Goal: Task Accomplishment & Management: Manage account settings

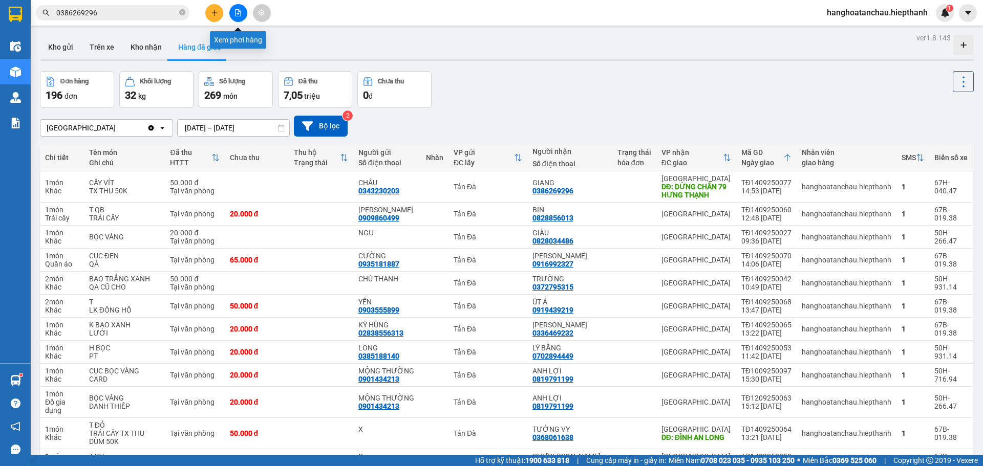
click at [242, 14] on button at bounding box center [238, 13] width 18 height 18
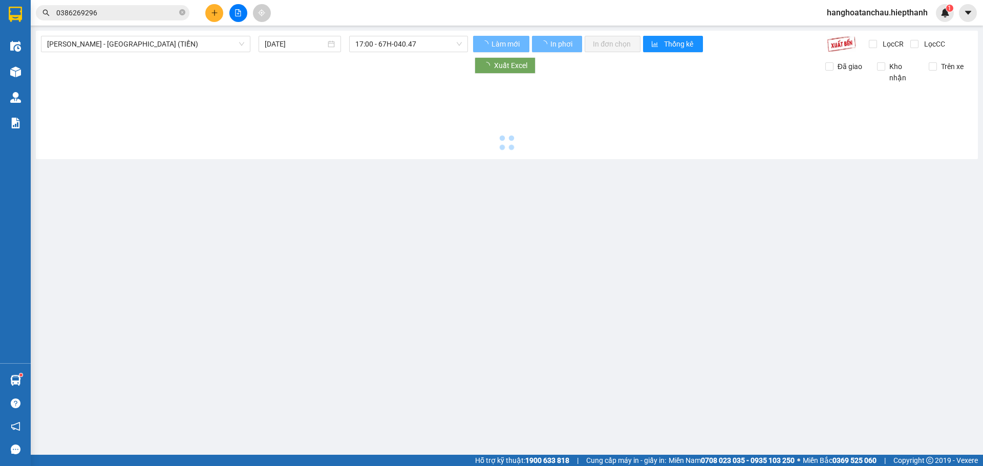
type input "[DATE]"
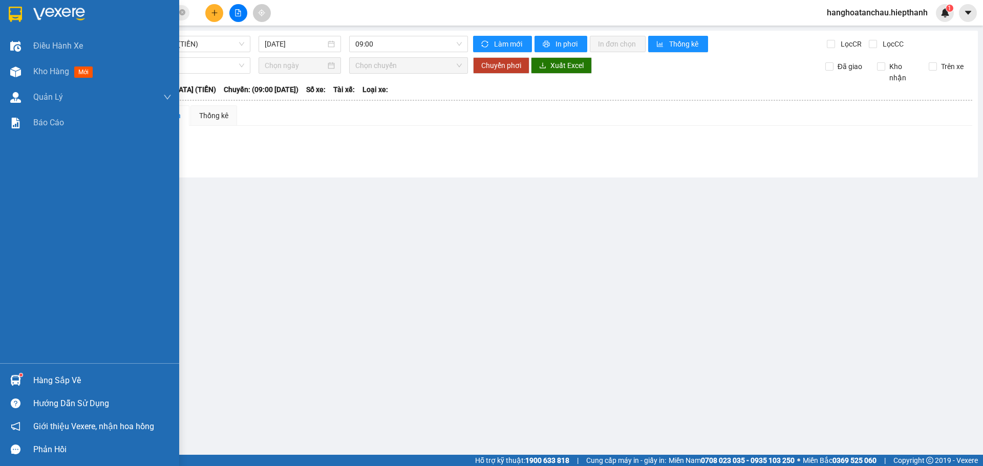
click at [15, 14] on img at bounding box center [15, 14] width 13 height 15
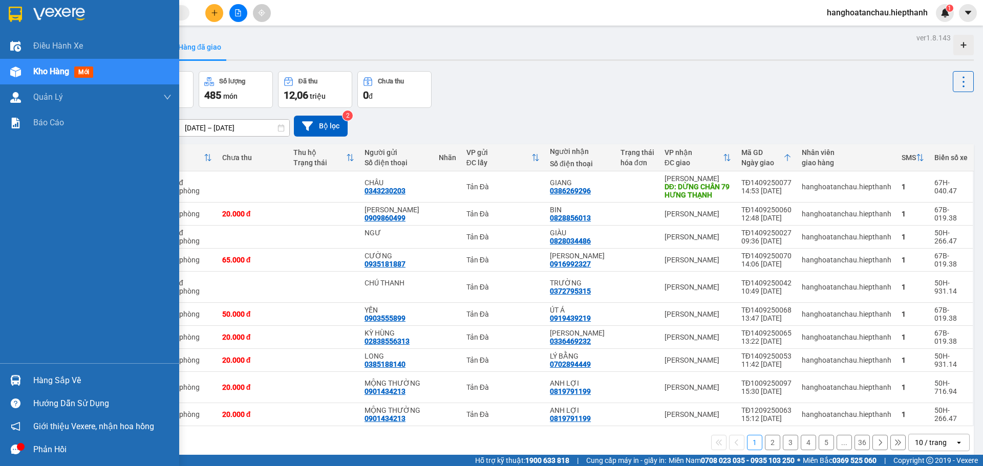
click at [7, 19] on div at bounding box center [16, 14] width 18 height 18
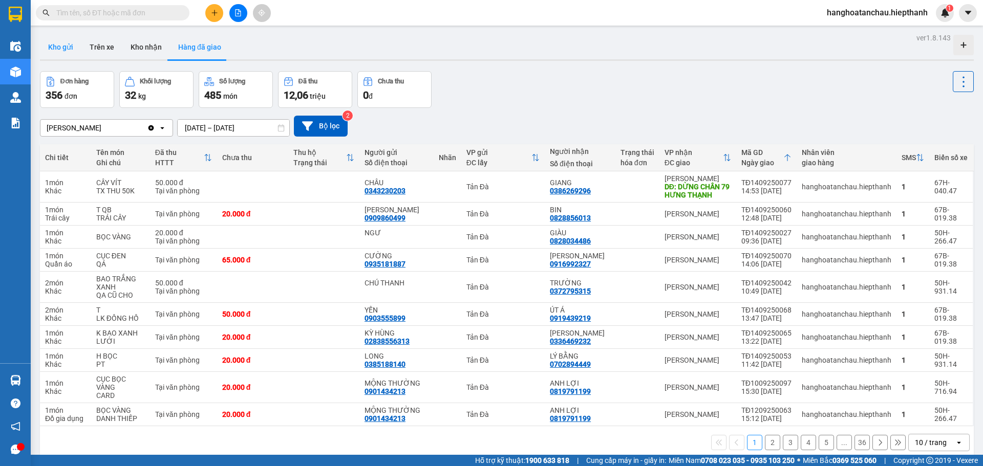
click at [67, 51] on button "Kho gửi" at bounding box center [60, 47] width 41 height 25
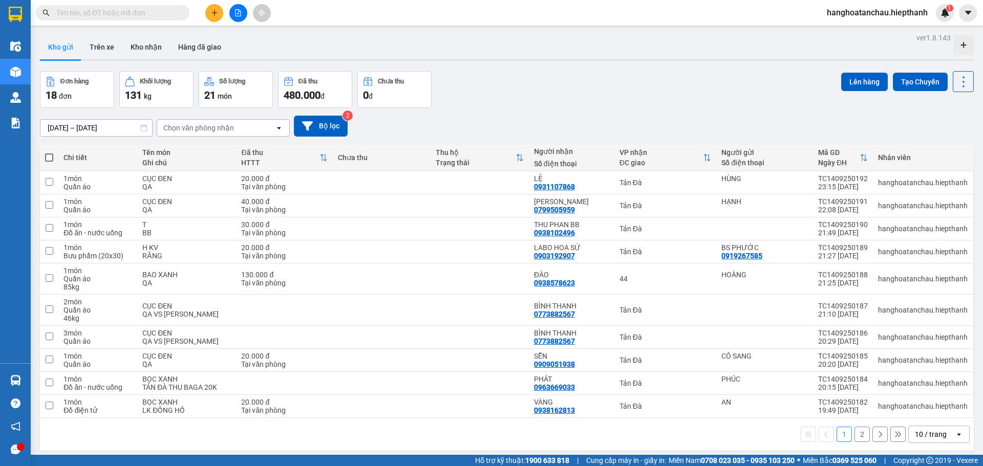
click at [215, 126] on div "Chọn văn phòng nhận" at bounding box center [198, 128] width 71 height 10
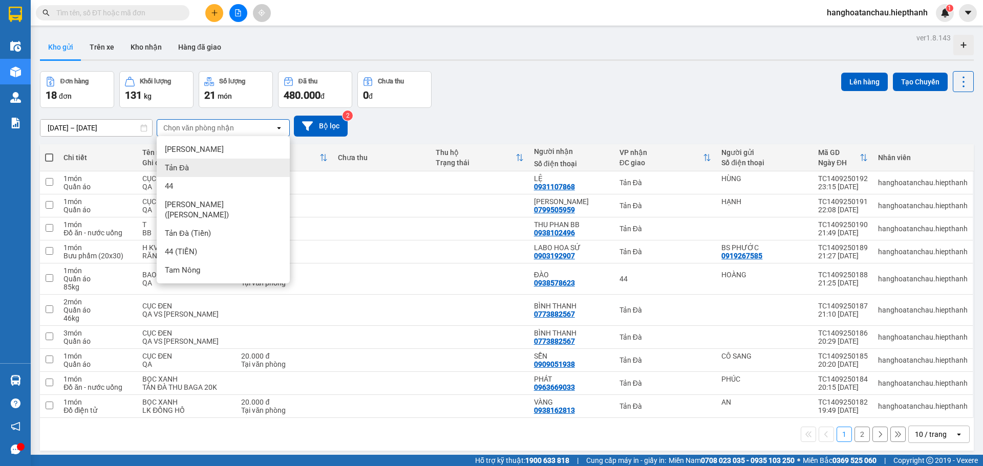
click at [203, 170] on div "Tản Đà" at bounding box center [223, 168] width 133 height 18
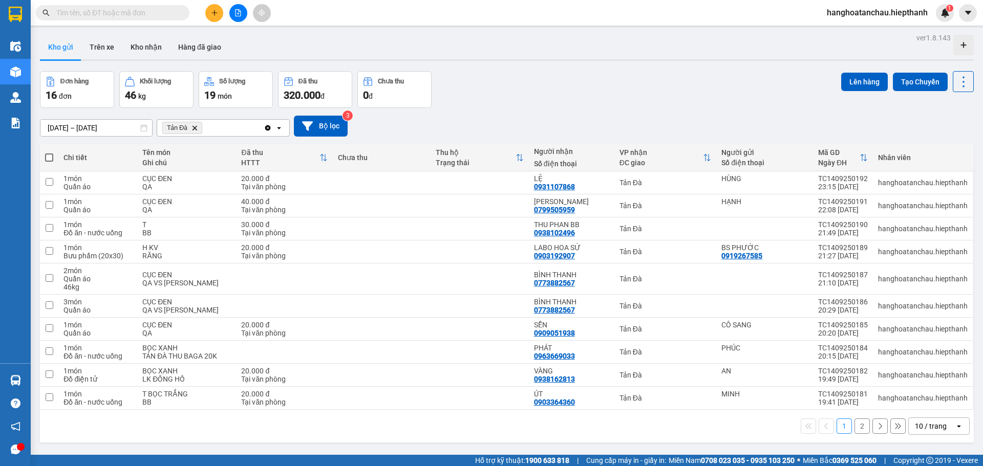
click at [928, 427] on div "10 / trang" at bounding box center [931, 426] width 32 height 10
click at [925, 405] on span "100 / trang" at bounding box center [927, 404] width 37 height 10
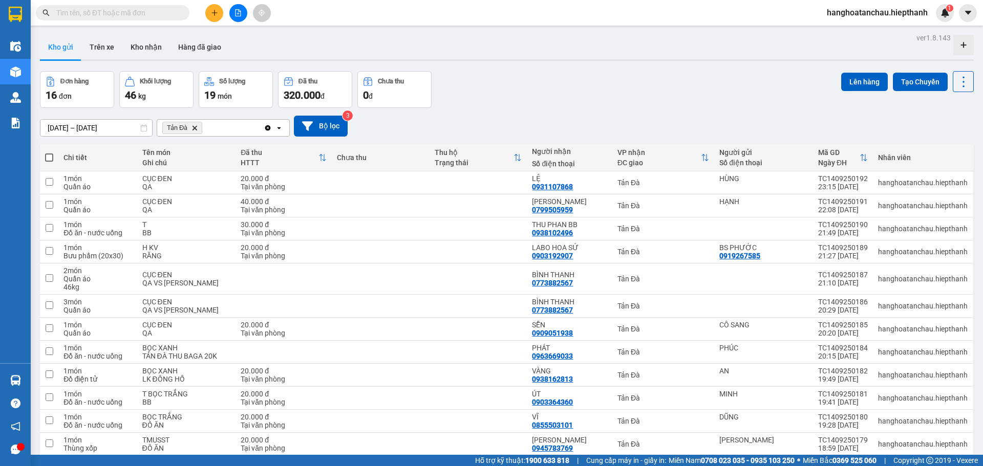
click at [51, 157] on span at bounding box center [49, 158] width 8 height 8
click at [49, 153] on input "checkbox" at bounding box center [49, 153] width 0 height 0
checkbox input "true"
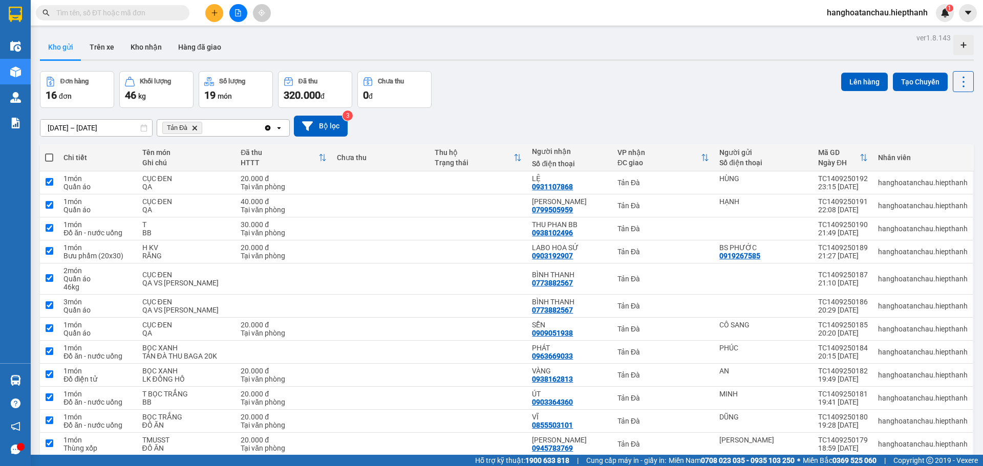
checkbox input "true"
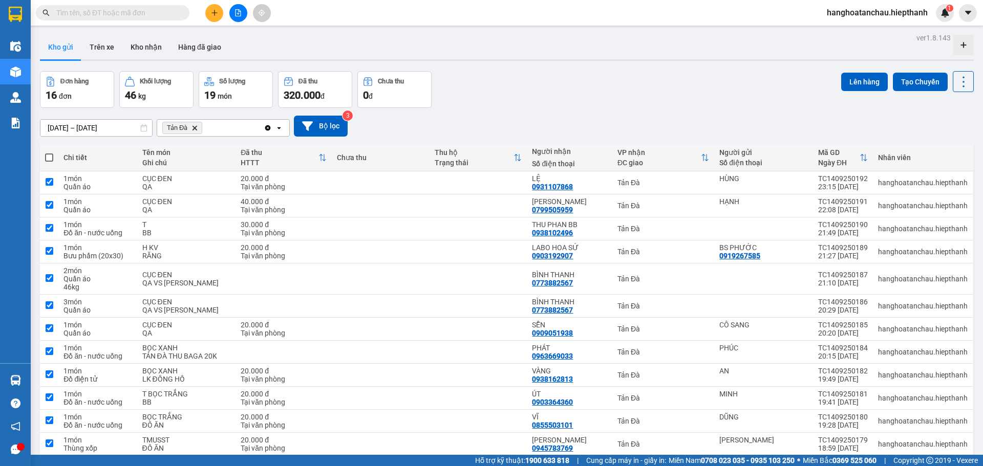
checkbox input "true"
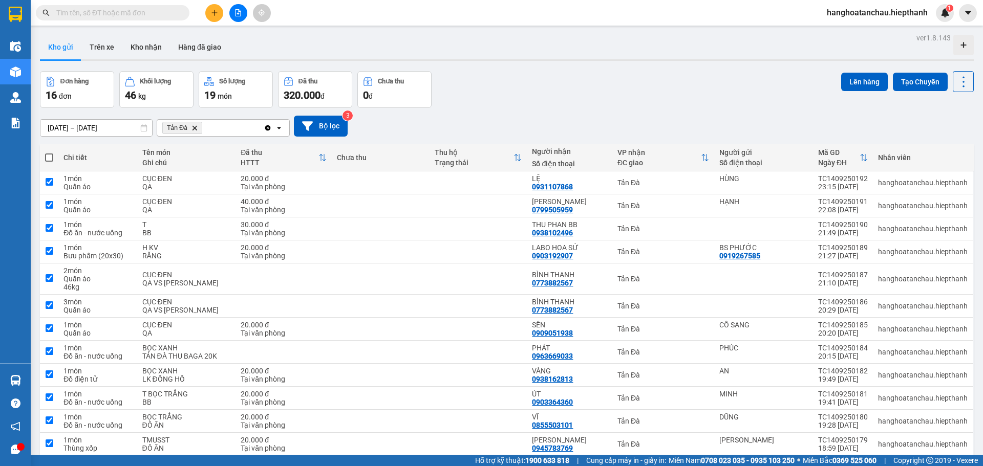
checkbox input "true"
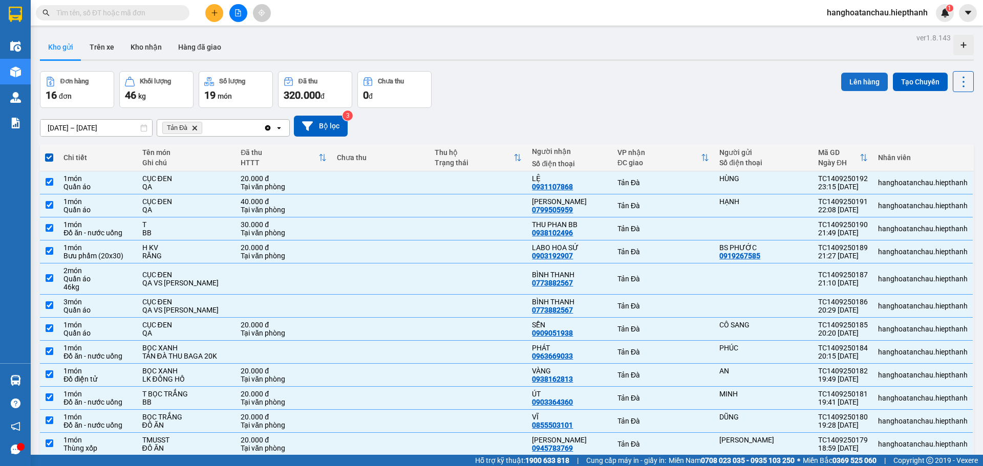
click at [864, 78] on button "Lên hàng" at bounding box center [864, 82] width 47 height 18
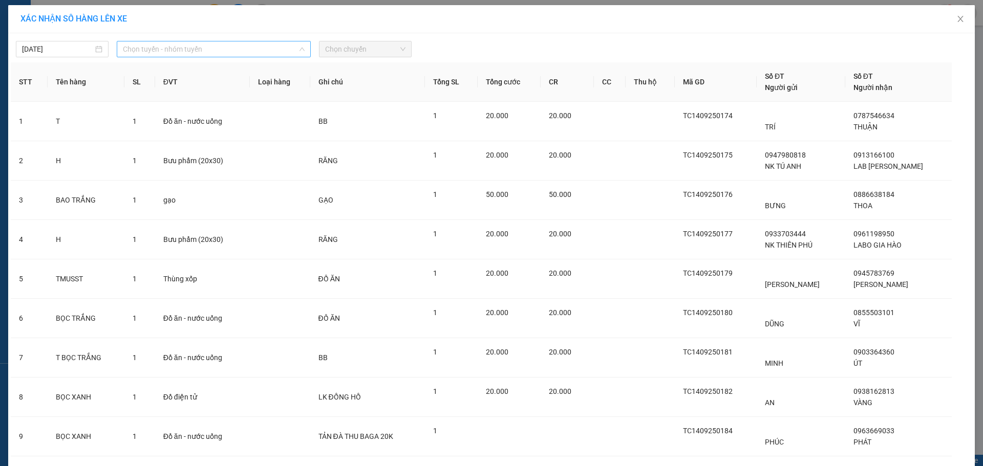
click at [151, 48] on span "Chọn tuyến - nhóm tuyến" at bounding box center [214, 48] width 182 height 15
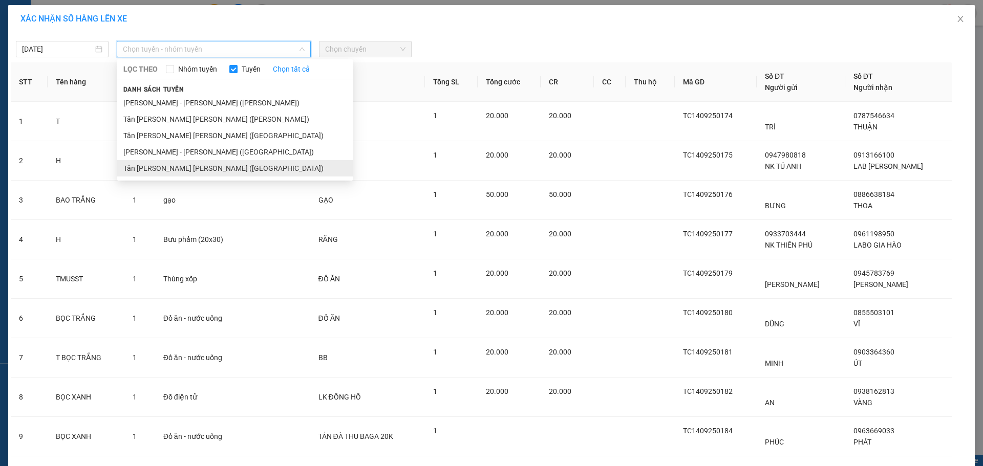
click at [157, 169] on li "Tân [PERSON_NAME] [PERSON_NAME] ([GEOGRAPHIC_DATA])" at bounding box center [235, 168] width 236 height 16
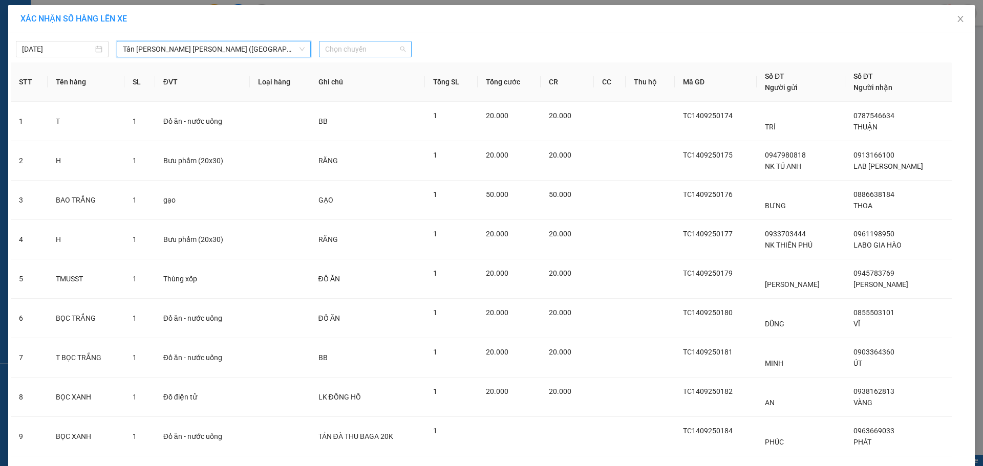
click at [334, 51] on span "Chọn chuyến" at bounding box center [365, 48] width 80 height 15
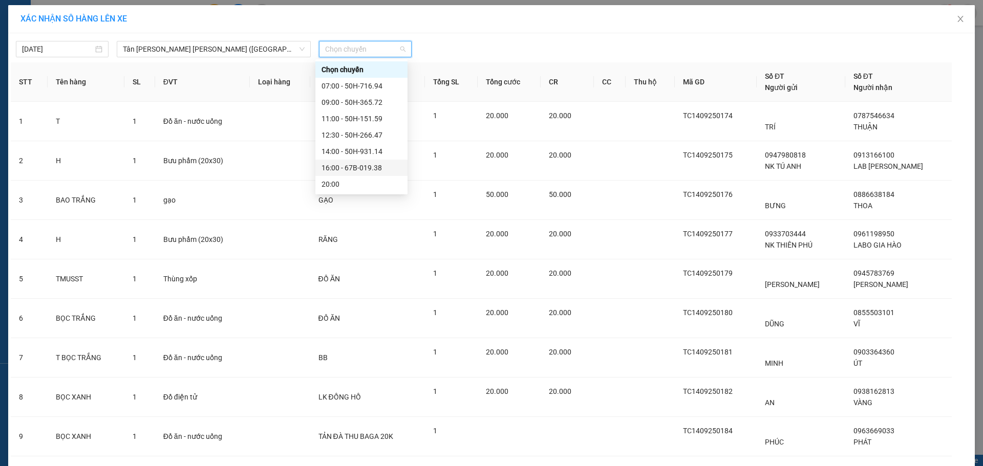
scroll to position [66, 0]
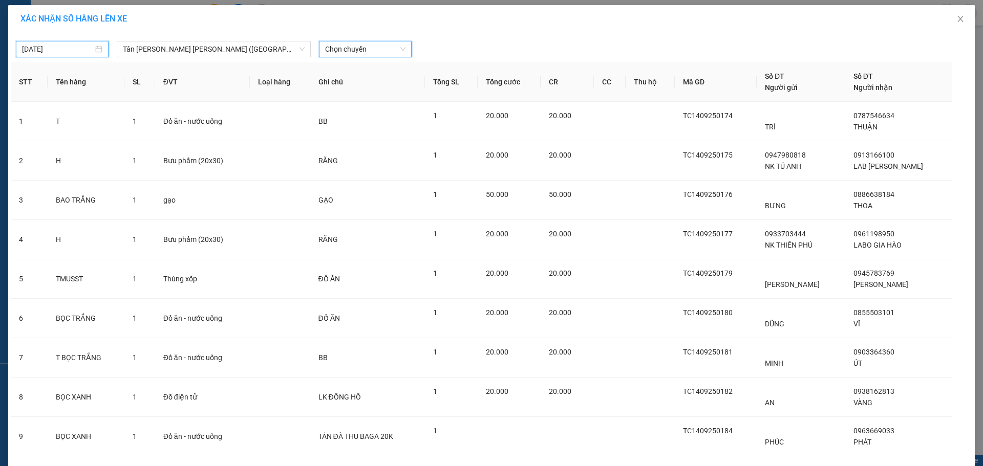
click at [82, 50] on input "[DATE]" at bounding box center [57, 49] width 71 height 11
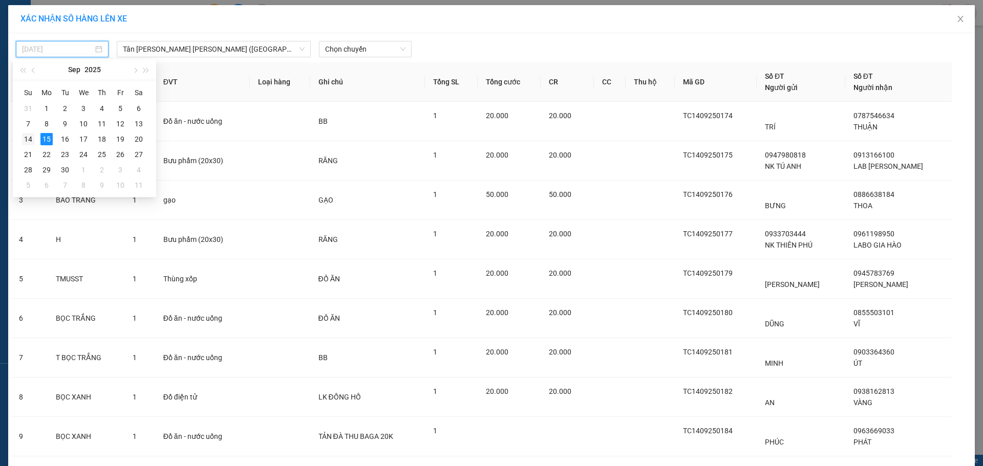
click at [26, 137] on div "14" at bounding box center [28, 139] width 12 height 12
type input "[DATE]"
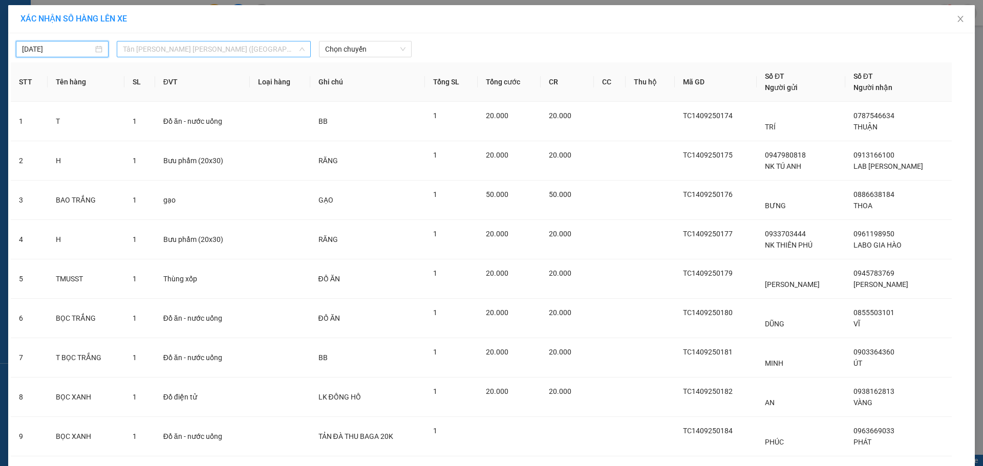
click at [201, 52] on span "Tân [PERSON_NAME] [PERSON_NAME] ([GEOGRAPHIC_DATA])" at bounding box center [214, 48] width 182 height 15
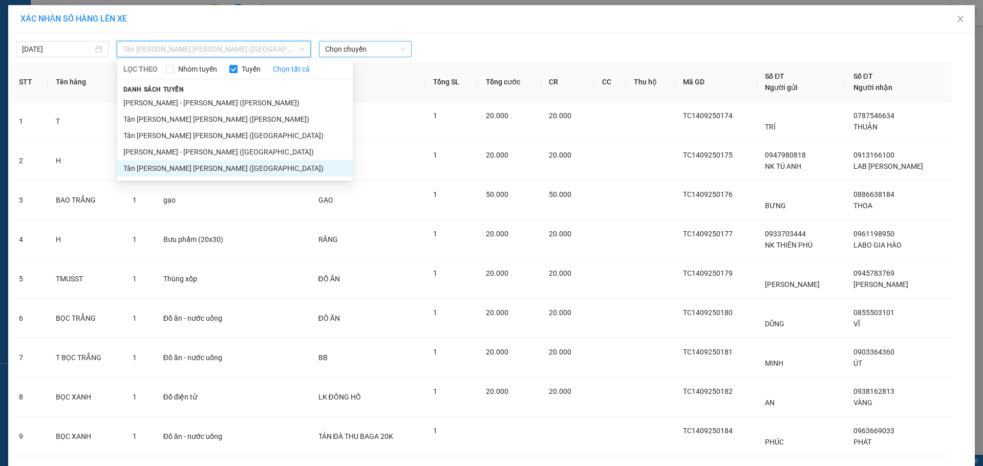
click at [400, 54] on span "Chọn chuyến" at bounding box center [365, 48] width 80 height 15
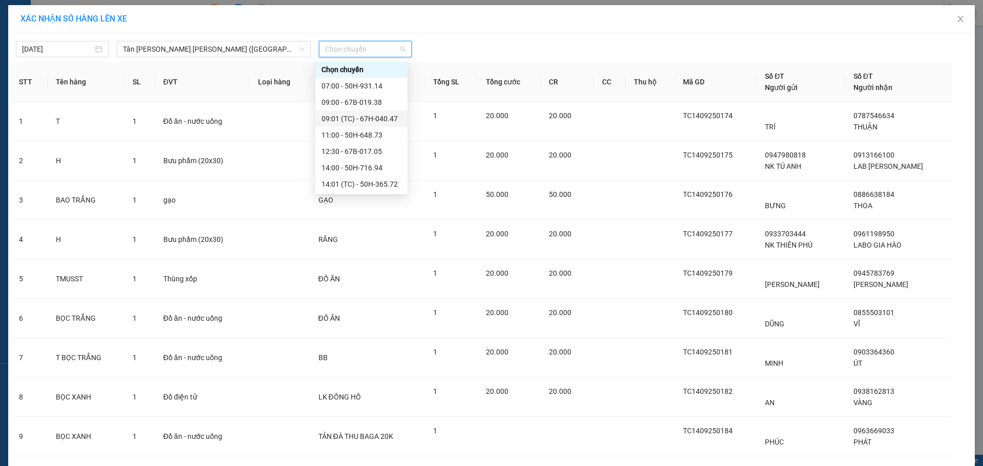
scroll to position [131, 0]
click at [344, 134] on div "23:00 - 67H-040.47" at bounding box center [362, 135] width 80 height 11
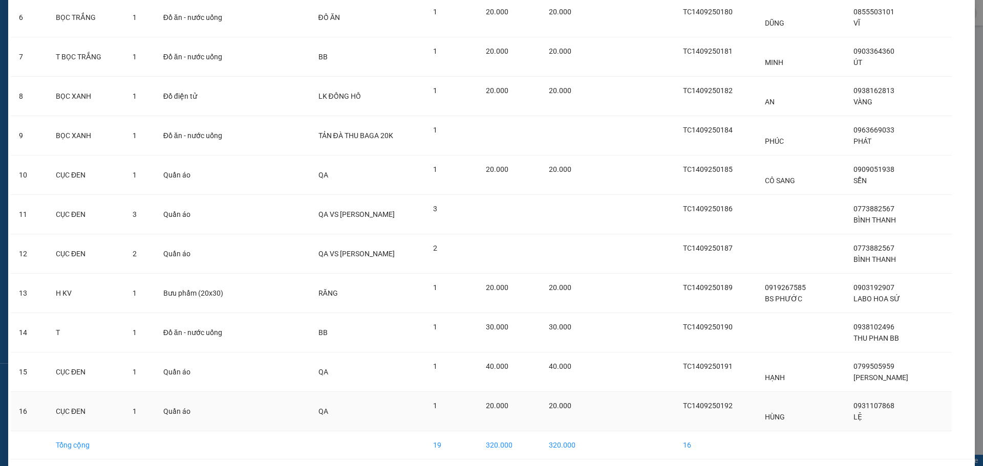
scroll to position [347, 0]
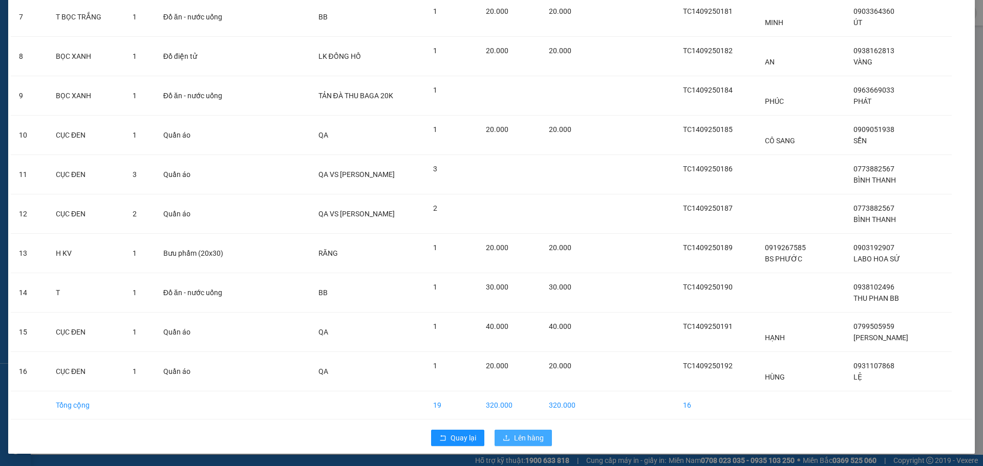
click at [530, 438] on span "Lên hàng" at bounding box center [529, 438] width 30 height 11
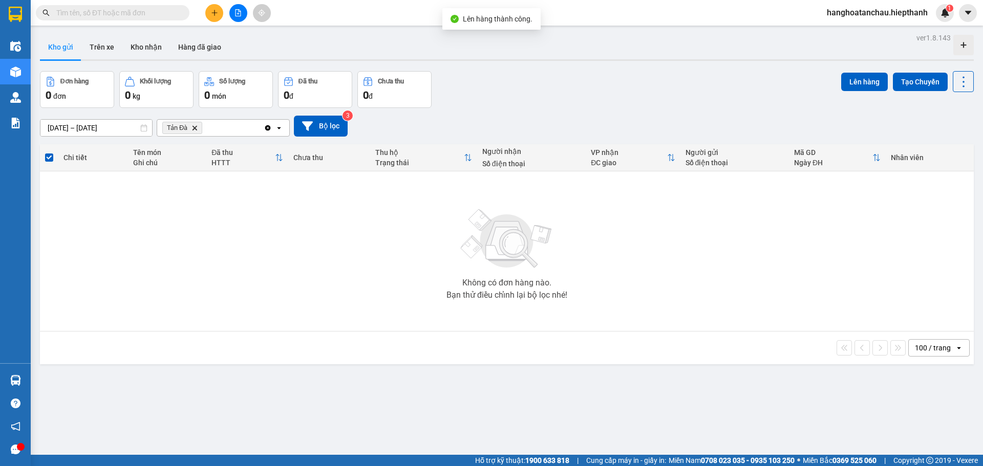
click at [196, 126] on icon "Delete" at bounding box center [194, 128] width 6 height 6
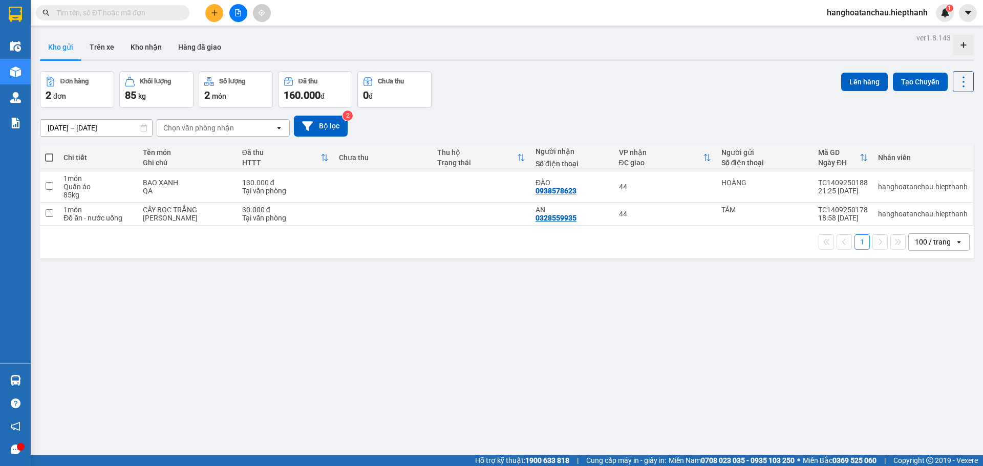
click at [47, 159] on span at bounding box center [49, 158] width 8 height 8
click at [49, 153] on input "checkbox" at bounding box center [49, 153] width 0 height 0
checkbox input "true"
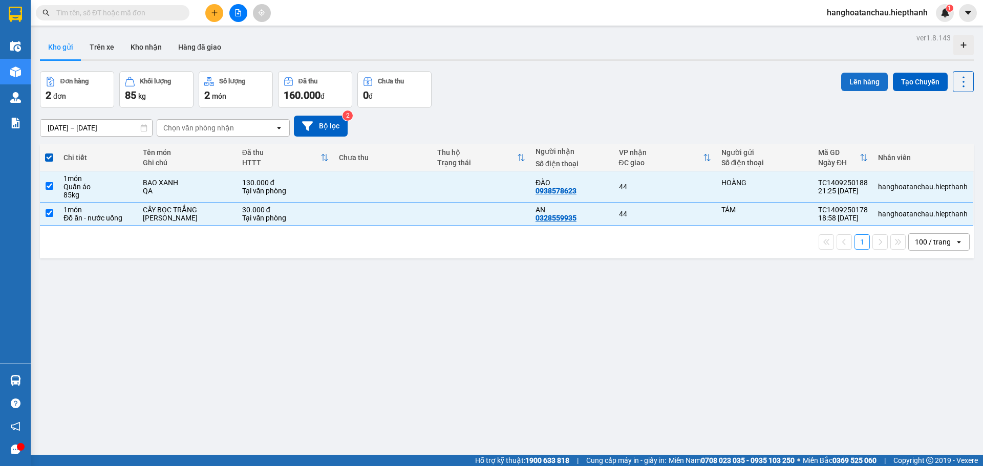
click at [857, 84] on button "Lên hàng" at bounding box center [864, 82] width 47 height 18
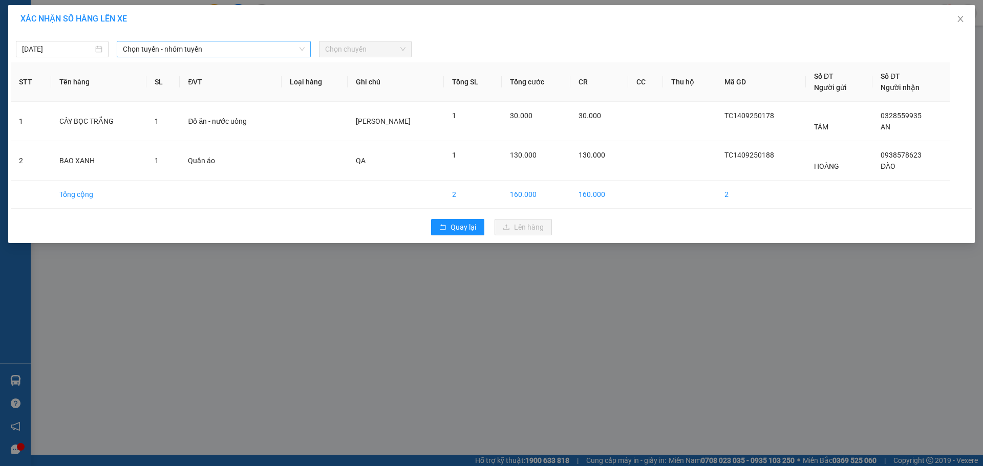
click at [203, 44] on span "Chọn tuyến - nhóm tuyến" at bounding box center [214, 48] width 182 height 15
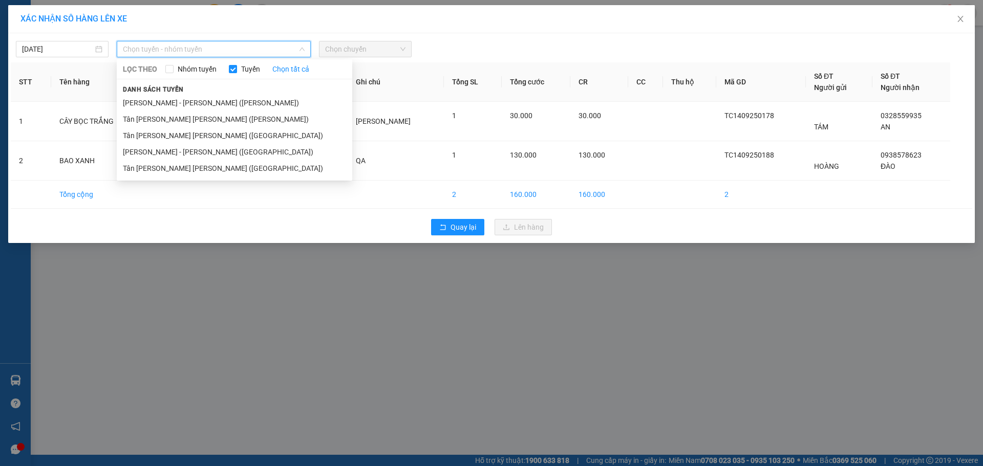
drag, startPoint x: 159, startPoint y: 170, endPoint x: 321, endPoint y: 94, distance: 179.3
click at [159, 168] on li "Tân [PERSON_NAME] [PERSON_NAME] ([GEOGRAPHIC_DATA])" at bounding box center [235, 168] width 236 height 16
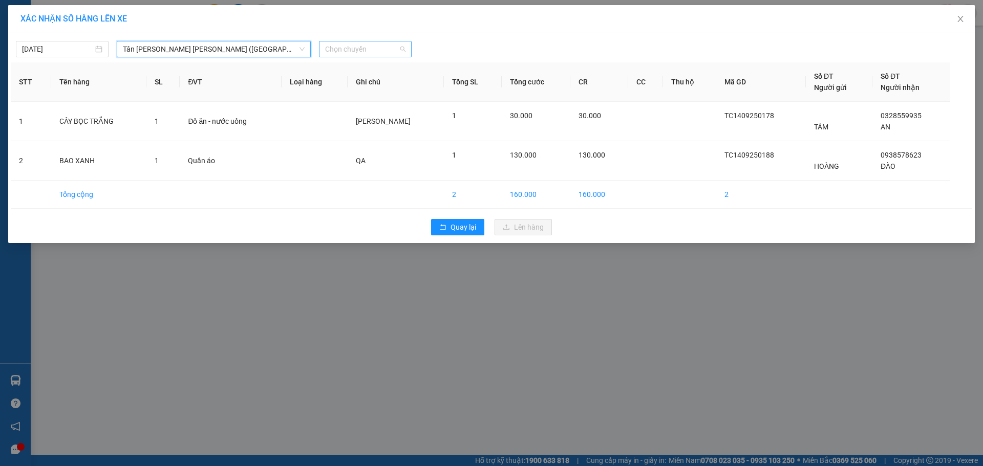
click at [360, 48] on span "Chọn chuyến" at bounding box center [365, 48] width 80 height 15
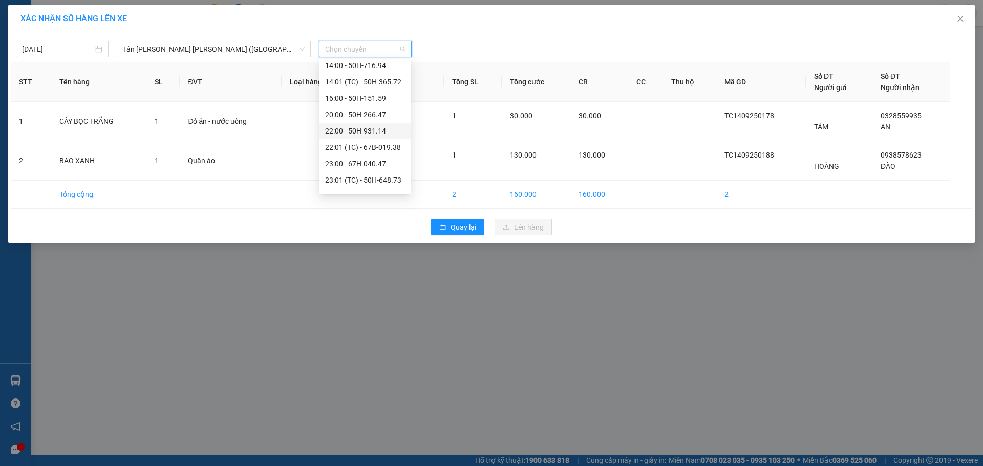
scroll to position [131, 0]
click at [343, 146] on div "23:01 (TC) - 50H-648.73" at bounding box center [365, 151] width 80 height 11
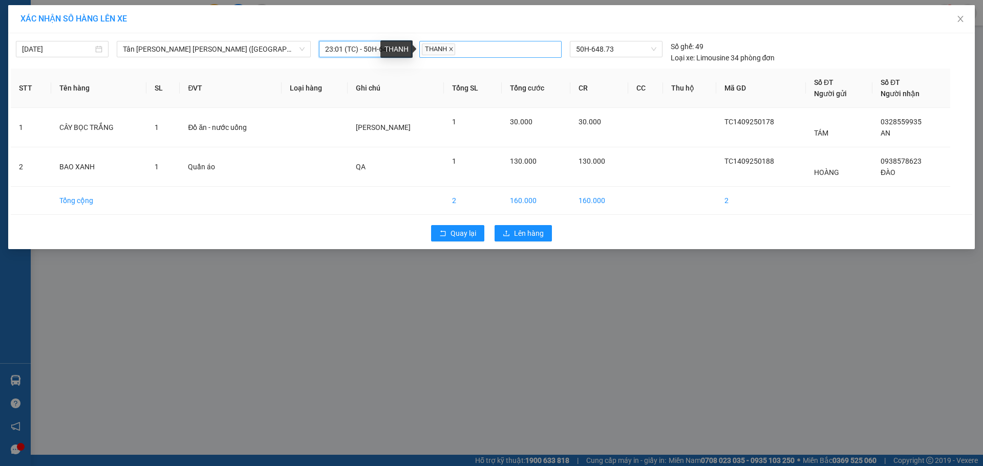
click at [450, 50] on icon "close" at bounding box center [450, 49] width 5 height 5
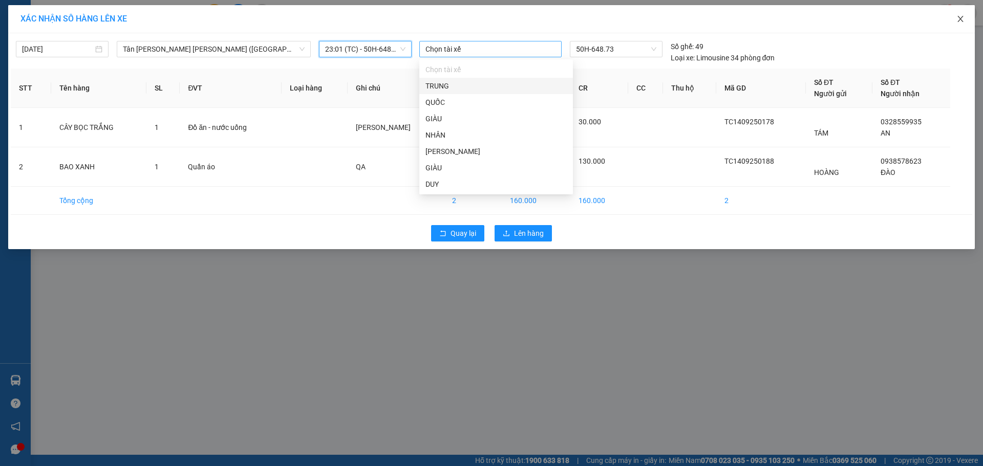
drag, startPoint x: 964, startPoint y: 22, endPoint x: 742, endPoint y: 4, distance: 222.4
click at [963, 22] on icon "close" at bounding box center [960, 19] width 8 height 8
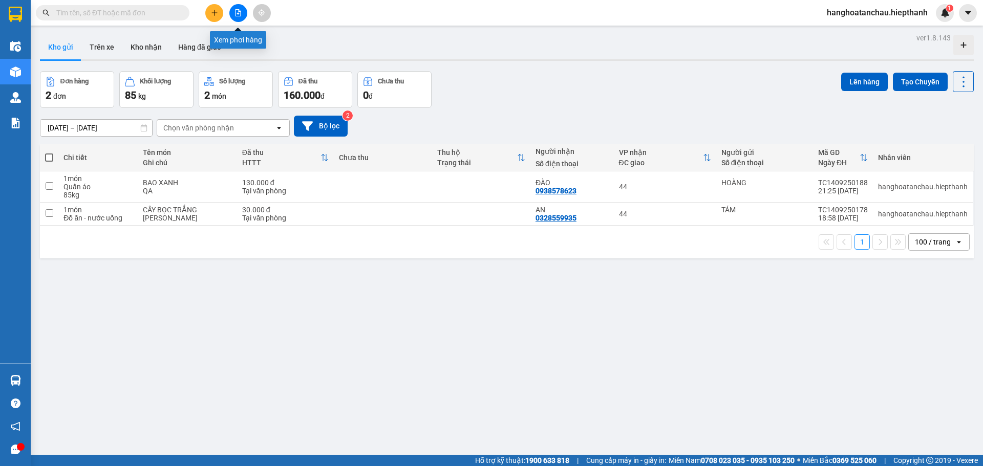
click at [237, 17] on button at bounding box center [238, 13] width 18 height 18
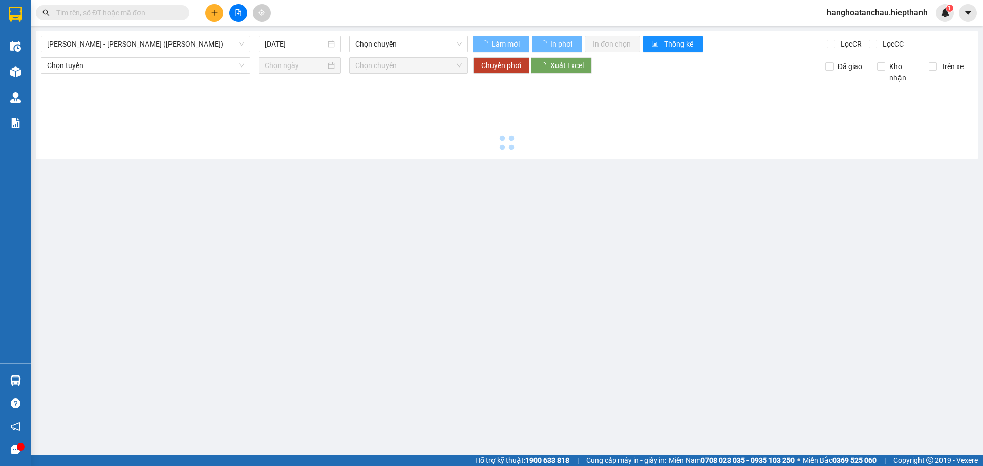
type input "[DATE]"
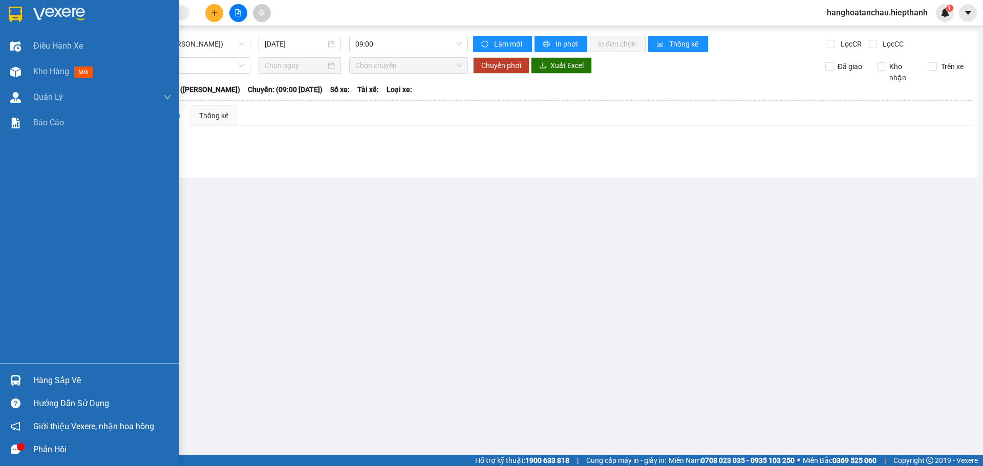
click at [7, 14] on div at bounding box center [16, 14] width 18 height 18
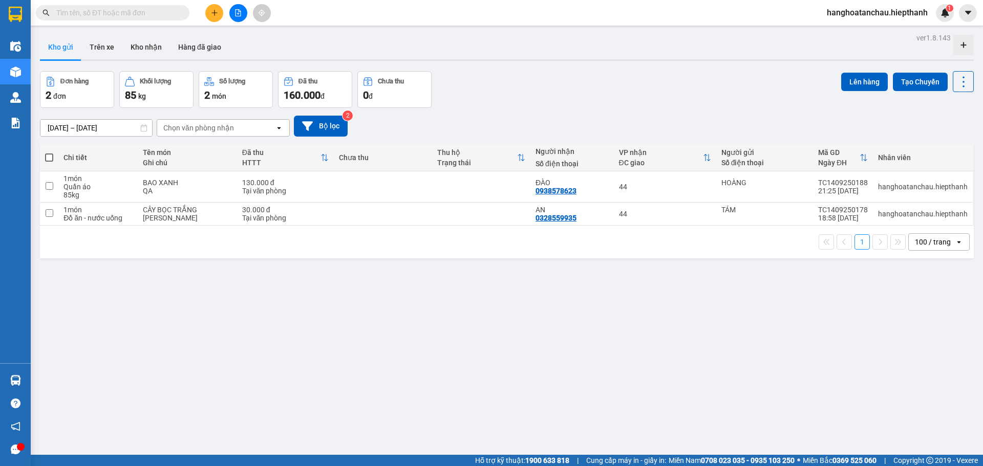
click at [48, 154] on span at bounding box center [49, 158] width 8 height 8
click at [49, 153] on input "checkbox" at bounding box center [49, 153] width 0 height 0
checkbox input "true"
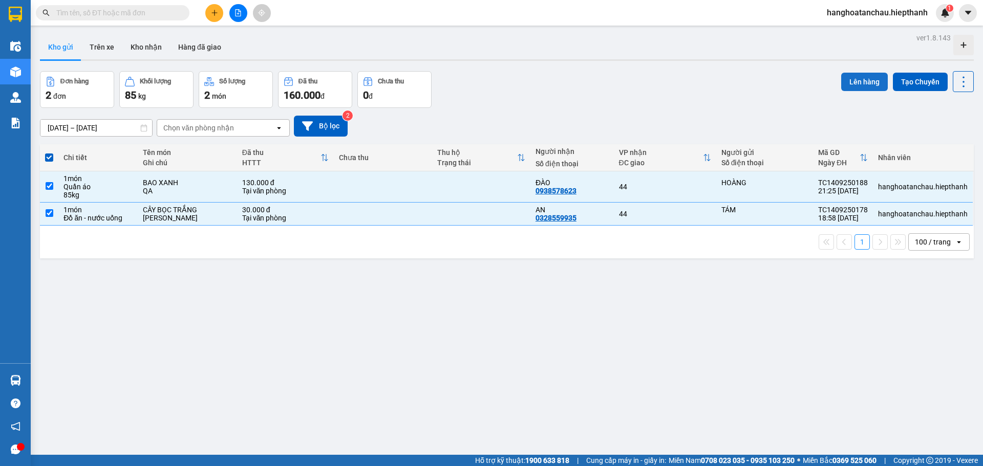
click at [860, 83] on button "Lên hàng" at bounding box center [864, 82] width 47 height 18
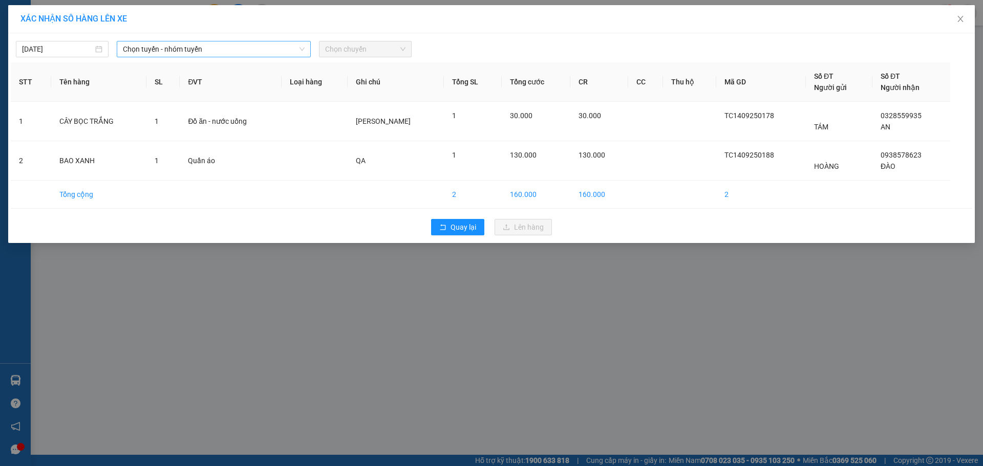
click at [260, 48] on span "Chọn tuyến - nhóm tuyến" at bounding box center [214, 48] width 182 height 15
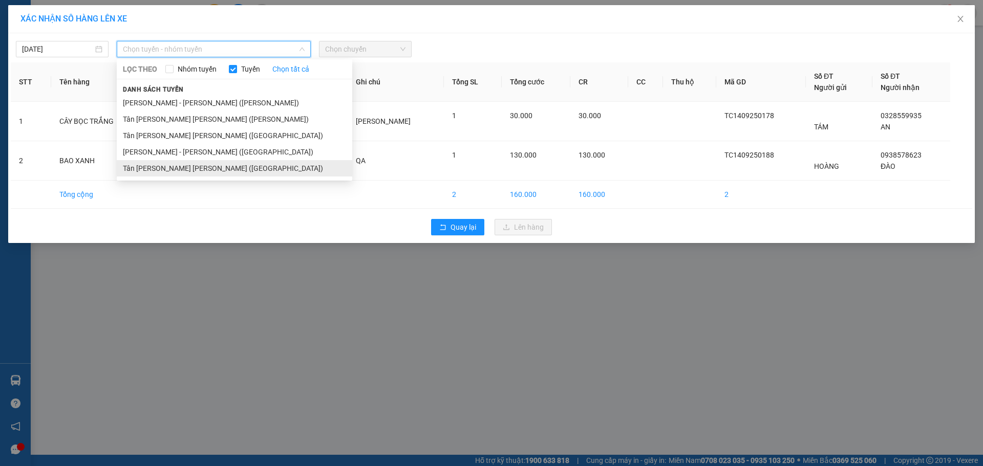
click at [166, 169] on li "Tân [PERSON_NAME] [PERSON_NAME] ([GEOGRAPHIC_DATA])" at bounding box center [235, 168] width 236 height 16
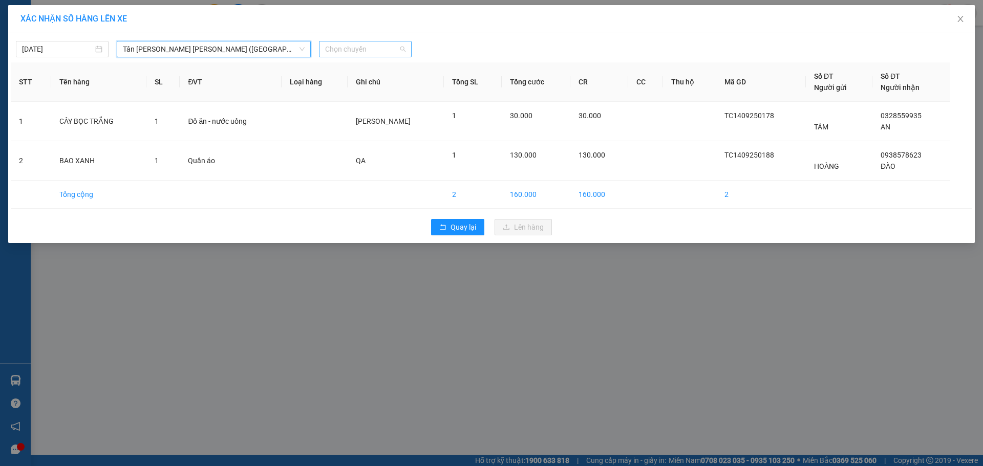
click at [373, 54] on span "Chọn chuyến" at bounding box center [365, 48] width 80 height 15
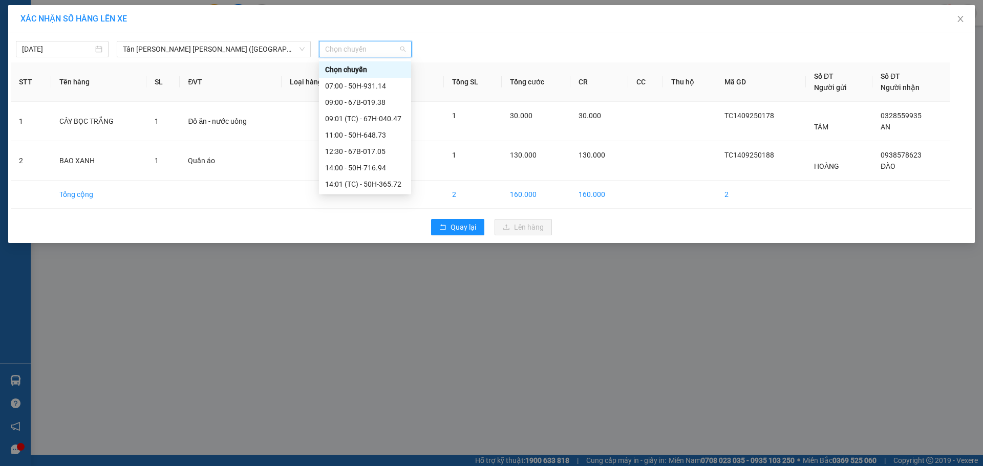
scroll to position [131, 0]
click at [349, 150] on div "23:01 (TC) - 50H-648.73" at bounding box center [365, 151] width 80 height 11
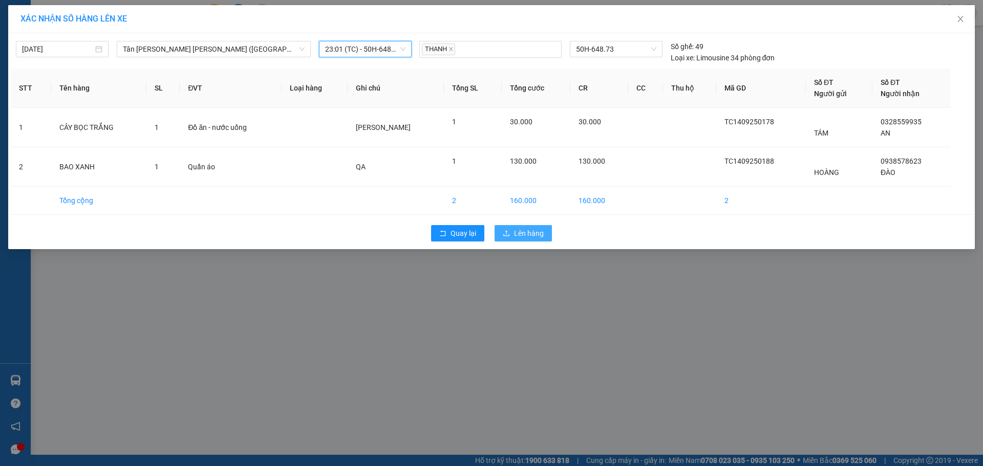
drag, startPoint x: 504, startPoint y: 232, endPoint x: 507, endPoint y: 227, distance: 6.0
click at [504, 233] on icon "upload" at bounding box center [506, 233] width 7 height 7
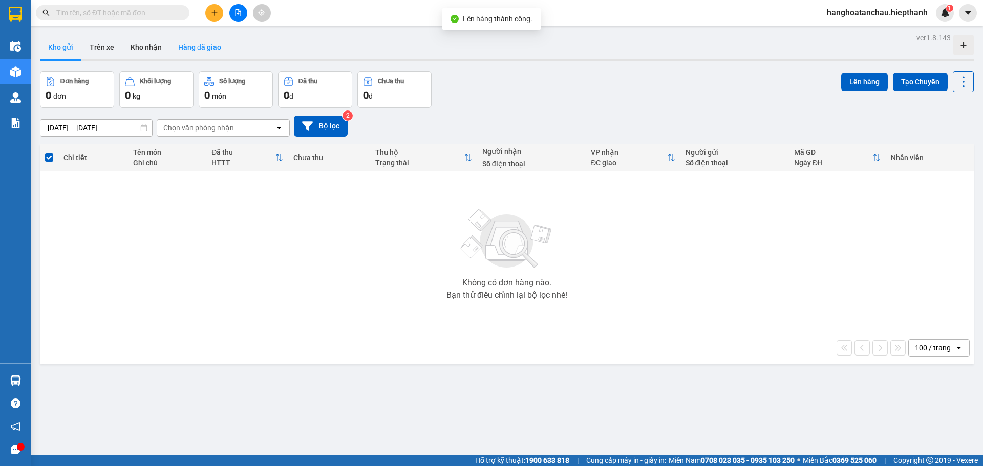
click at [195, 46] on button "Hàng đã giao" at bounding box center [199, 47] width 59 height 25
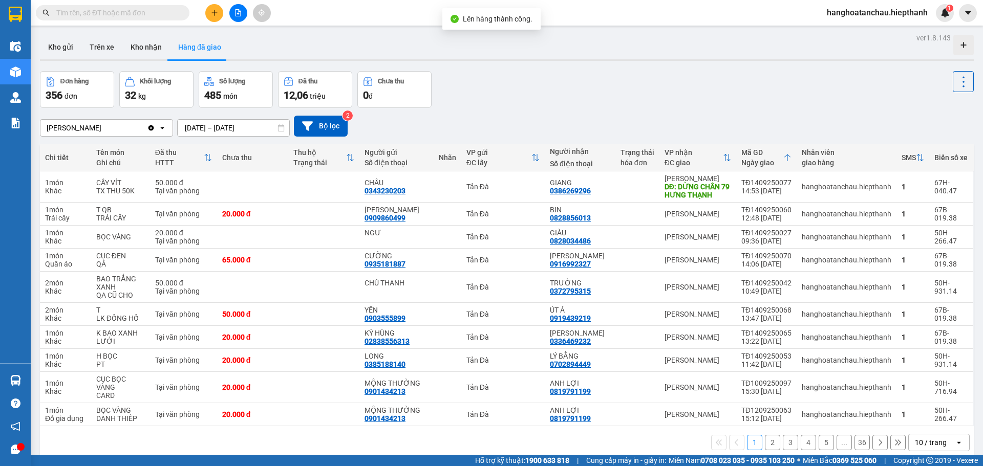
click at [242, 22] on div at bounding box center [238, 13] width 77 height 18
click at [241, 20] on button at bounding box center [238, 13] width 18 height 18
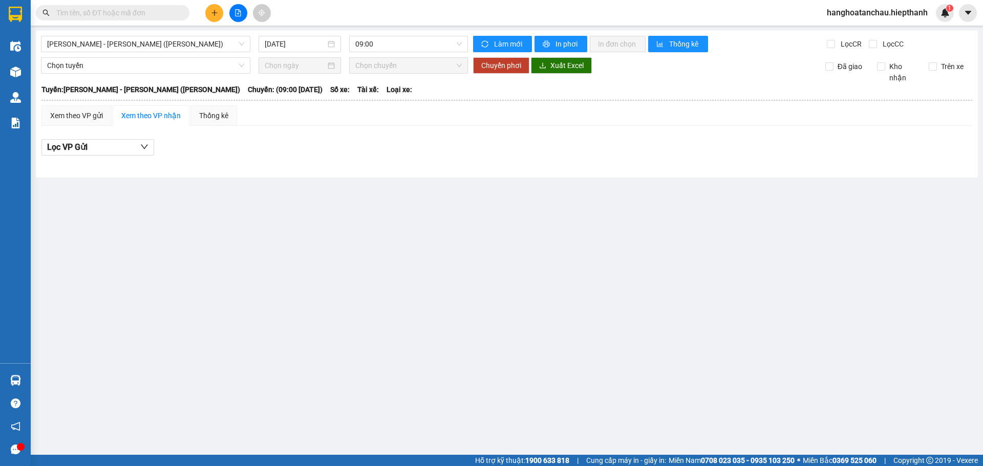
click at [174, 28] on main "[PERSON_NAME] - [PERSON_NAME] ([PERSON_NAME]) [DATE] 09:00 [PERSON_NAME] mới In…" at bounding box center [491, 227] width 983 height 455
click at [164, 48] on span "[PERSON_NAME] - [PERSON_NAME] ([PERSON_NAME])" at bounding box center [145, 43] width 197 height 15
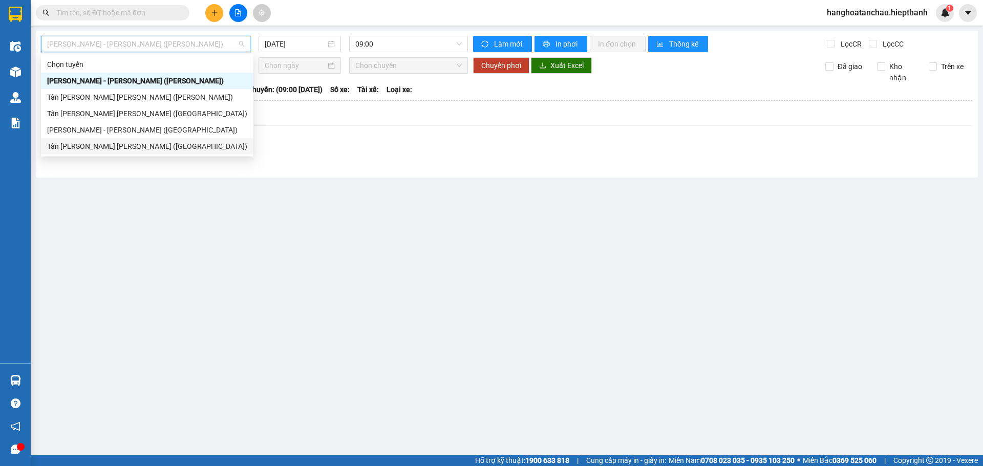
drag, startPoint x: 148, startPoint y: 155, endPoint x: 151, endPoint y: 146, distance: 9.7
click at [148, 155] on body "Kết quả [PERSON_NAME] ( 0 ) Bộ lọc No Data hanghoatanchau.hiepthanh 1 Điều [PER…" at bounding box center [491, 233] width 983 height 466
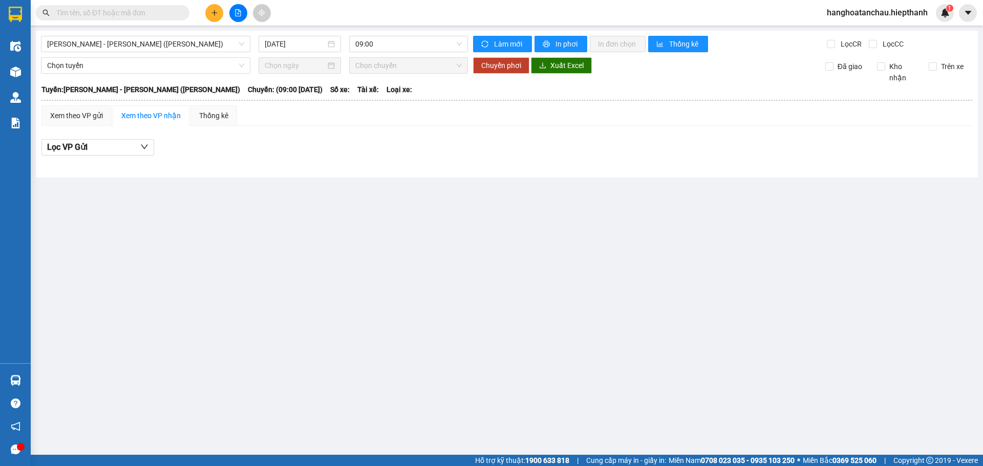
click at [196, 54] on div "[PERSON_NAME] - [PERSON_NAME] ([PERSON_NAME]) [DATE] 09:00 [PERSON_NAME] mới In…" at bounding box center [507, 104] width 942 height 147
click at [180, 45] on span "[PERSON_NAME] - [PERSON_NAME] ([PERSON_NAME])" at bounding box center [145, 43] width 197 height 15
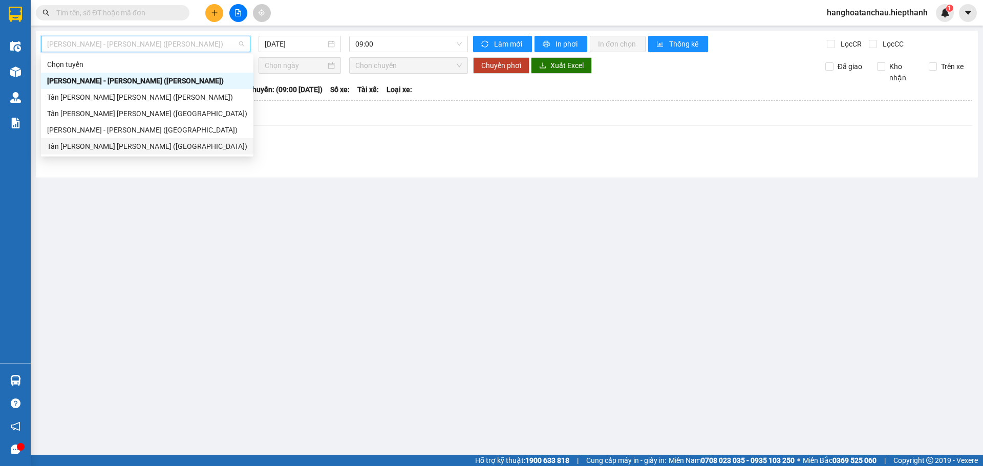
click at [118, 140] on div "Tân [PERSON_NAME] [PERSON_NAME] ([GEOGRAPHIC_DATA])" at bounding box center [147, 146] width 212 height 16
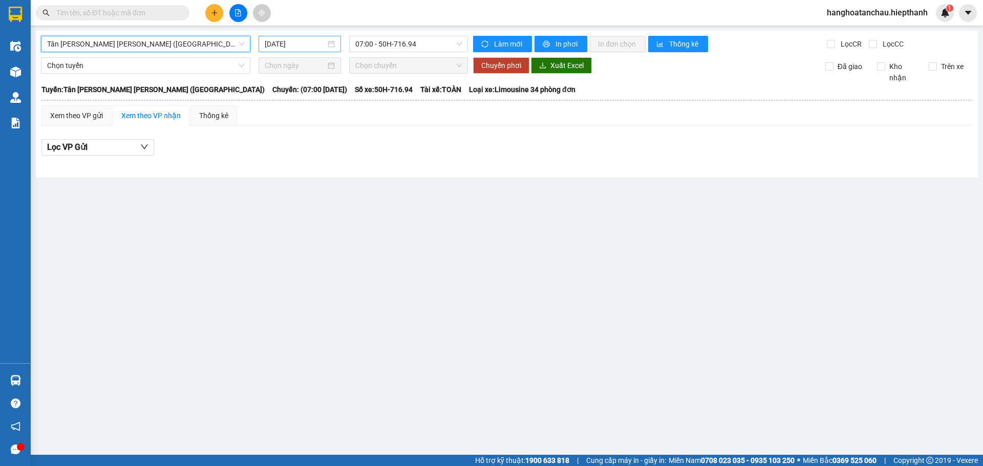
click at [298, 47] on input "[DATE]" at bounding box center [295, 43] width 61 height 11
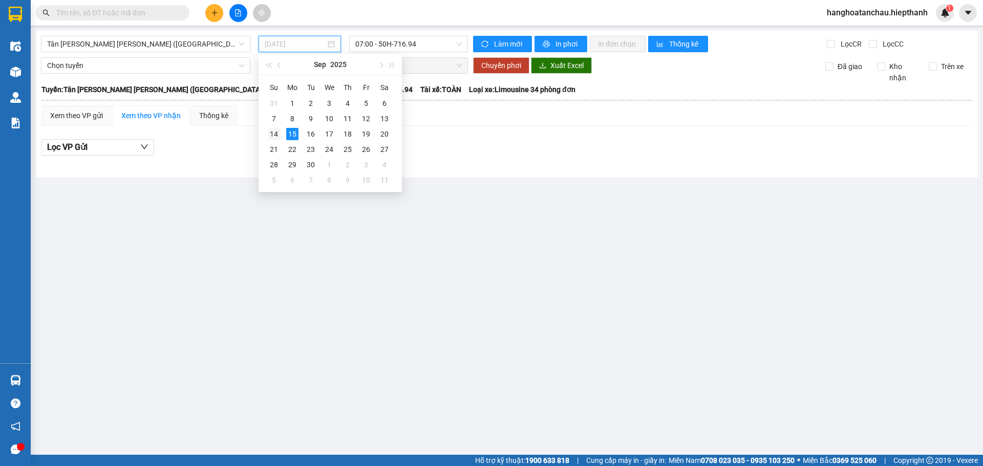
click at [281, 134] on td "14" at bounding box center [274, 133] width 18 height 15
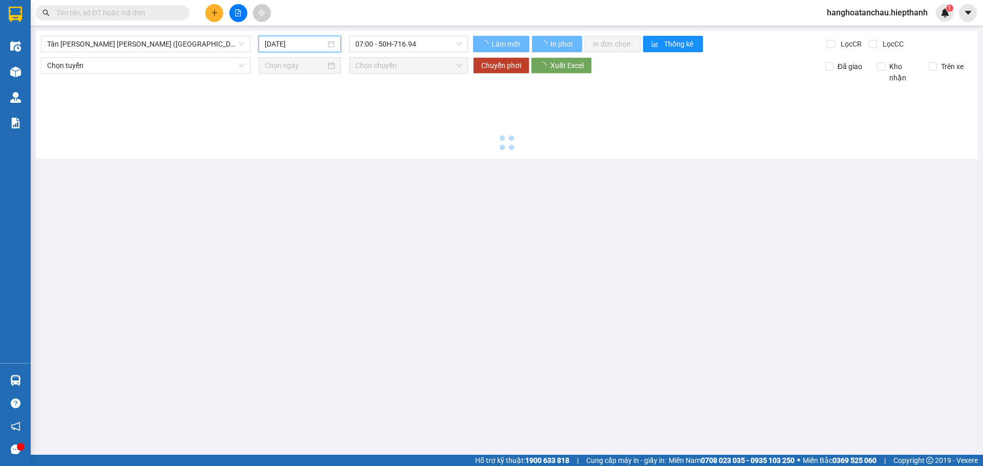
type input "[DATE]"
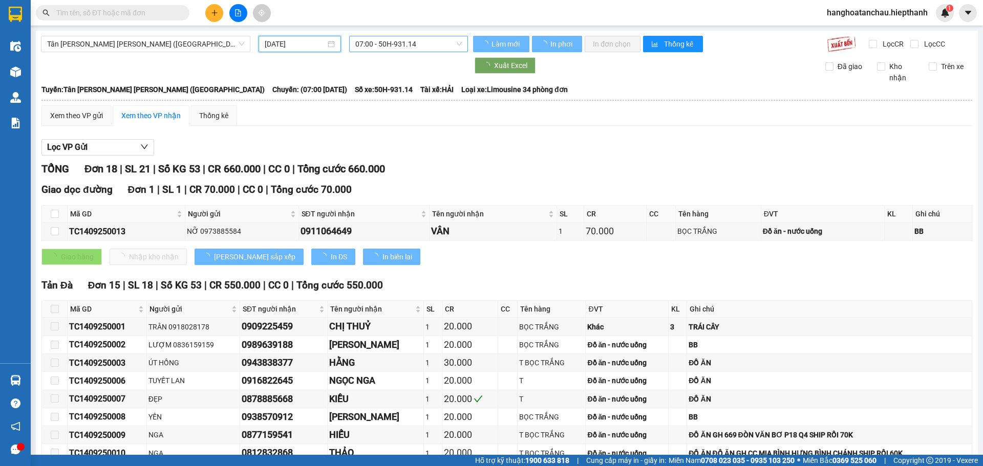
click at [391, 44] on span "07:00 - 50H-931.14" at bounding box center [408, 43] width 106 height 15
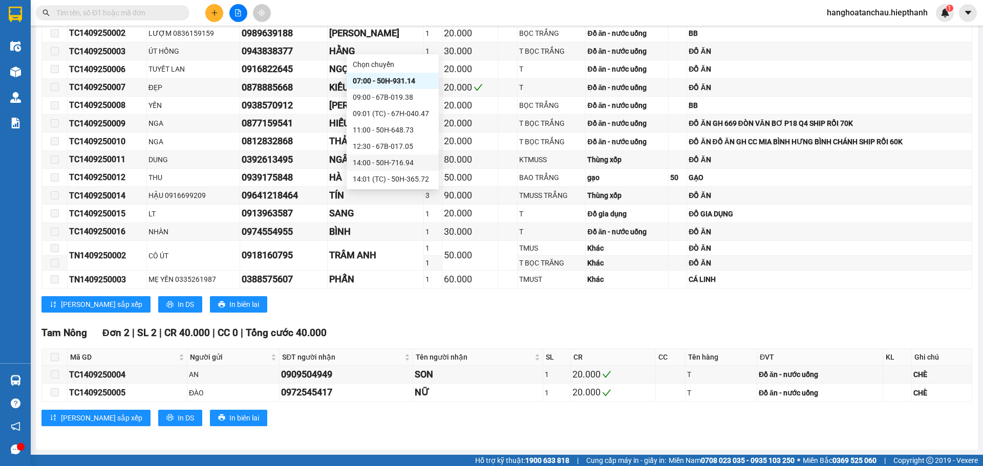
scroll to position [131, 0]
click at [400, 131] on div "23:00 - 67H-040.47" at bounding box center [393, 129] width 80 height 11
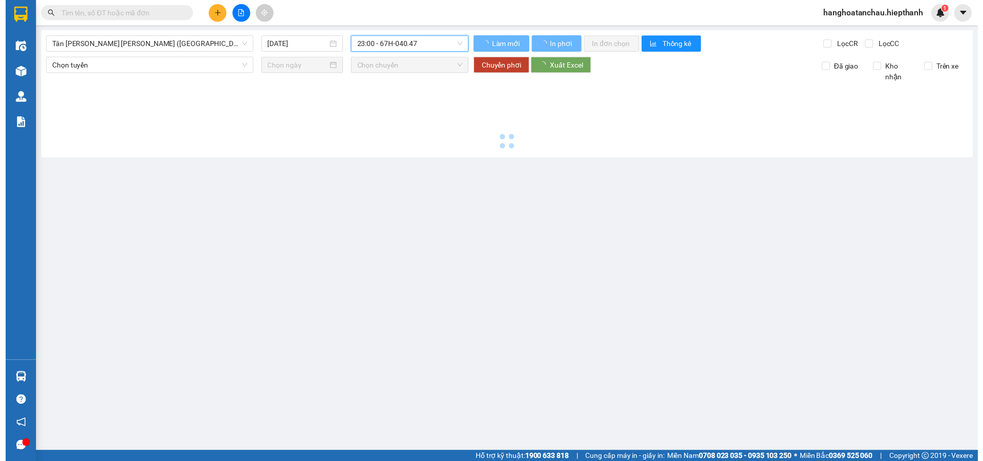
scroll to position [0, 0]
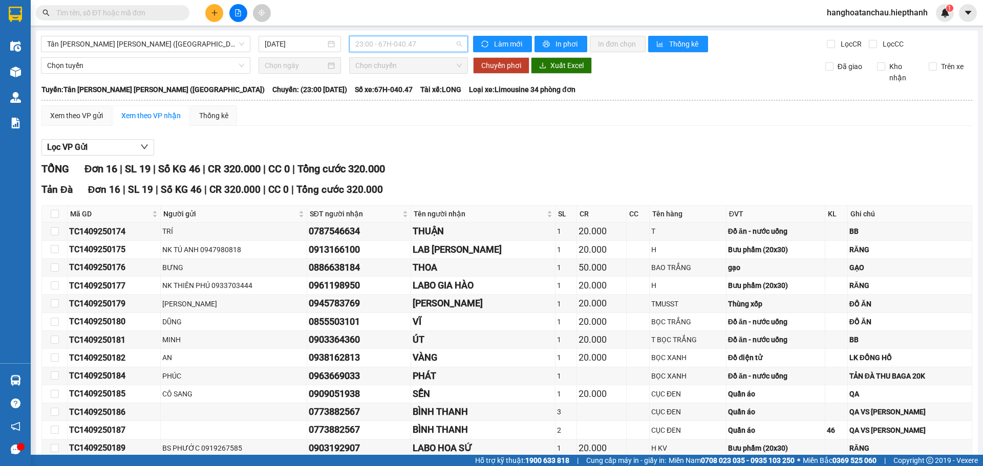
click at [350, 48] on div "23:00 - 67H-040.47" at bounding box center [408, 44] width 119 height 16
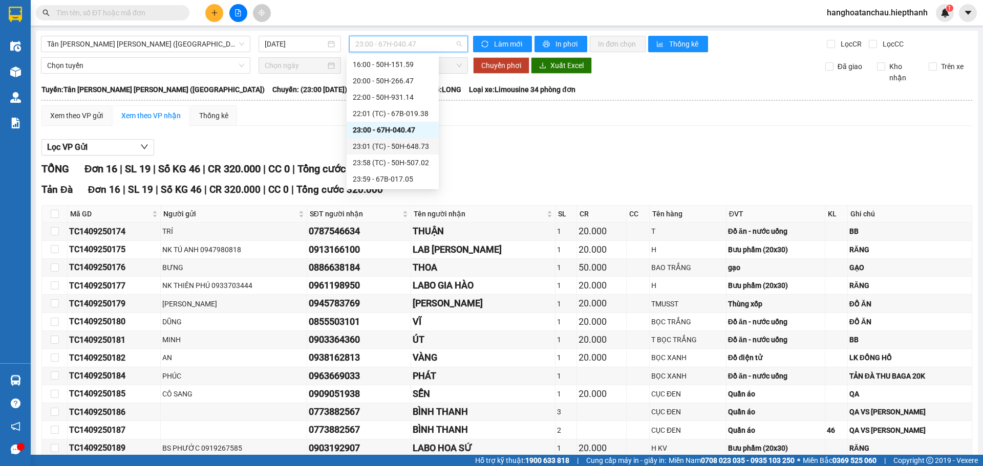
click at [362, 146] on div "23:01 (TC) - 50H-648.73" at bounding box center [393, 146] width 80 height 11
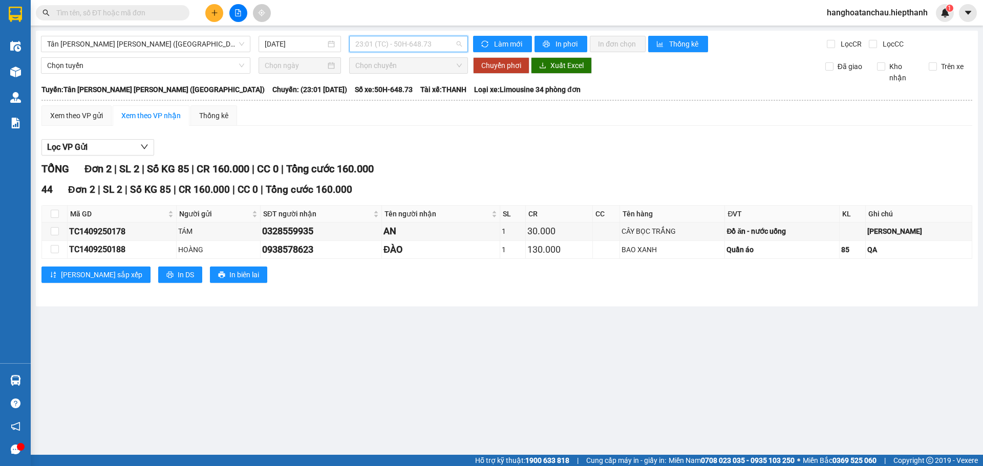
click at [445, 49] on span "23:01 (TC) - 50H-648.73" at bounding box center [408, 43] width 106 height 15
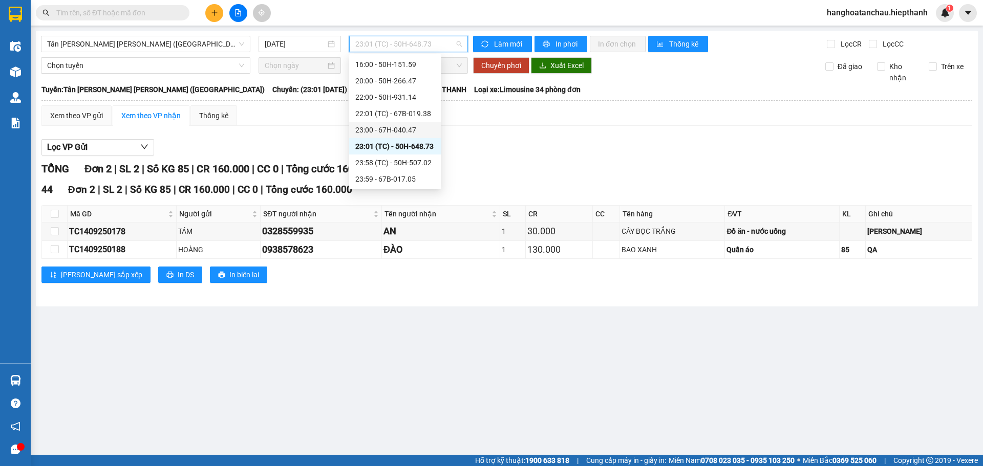
click at [415, 130] on div "23:00 - 67H-040.47" at bounding box center [395, 129] width 80 height 11
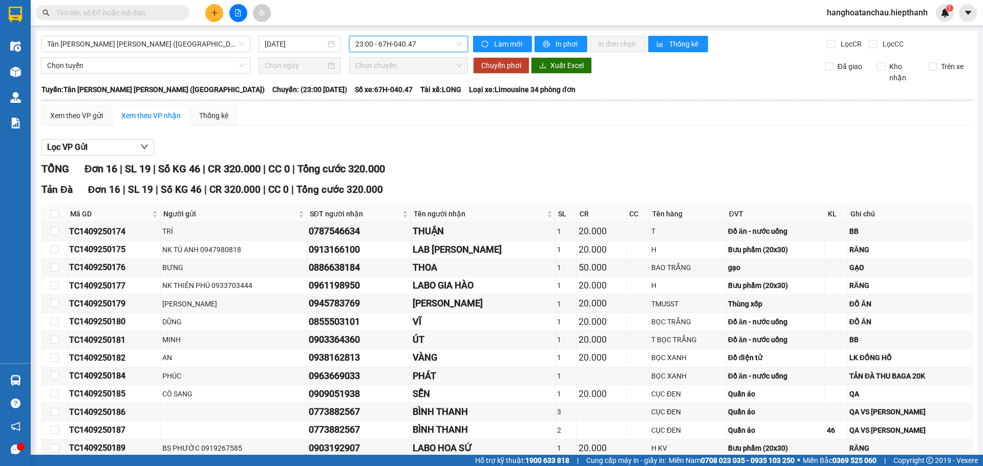
click at [429, 48] on span "23:00 - 67H-040.47" at bounding box center [408, 43] width 106 height 15
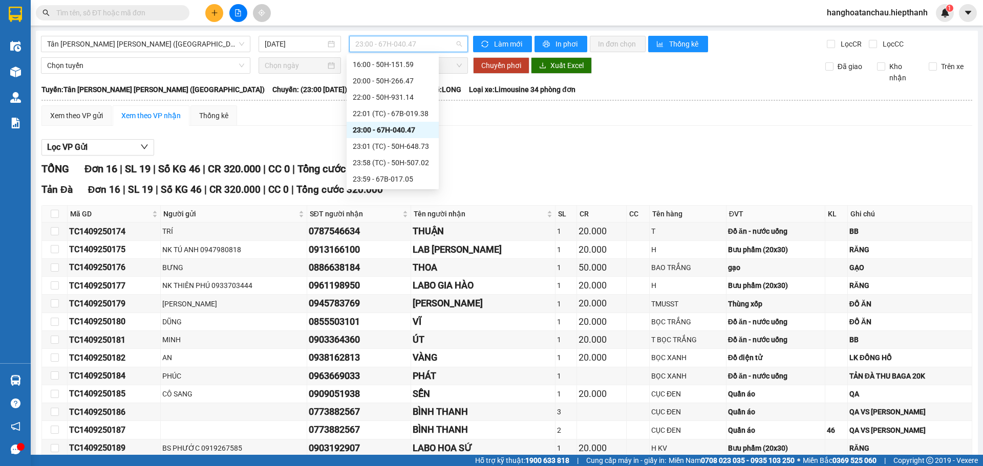
click at [378, 139] on div "23:01 (TC) - 50H-648.73" at bounding box center [393, 146] width 92 height 16
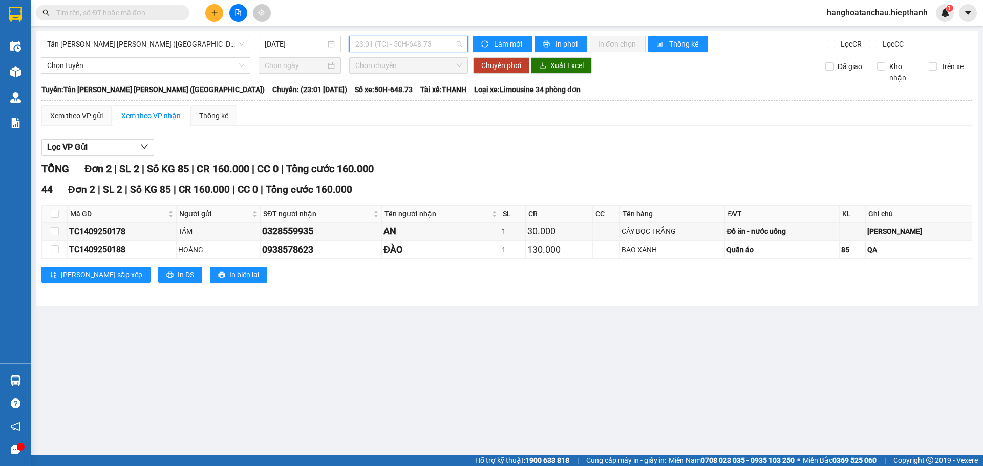
click at [441, 41] on span "23:01 (TC) - 50H-648.73" at bounding box center [408, 43] width 106 height 15
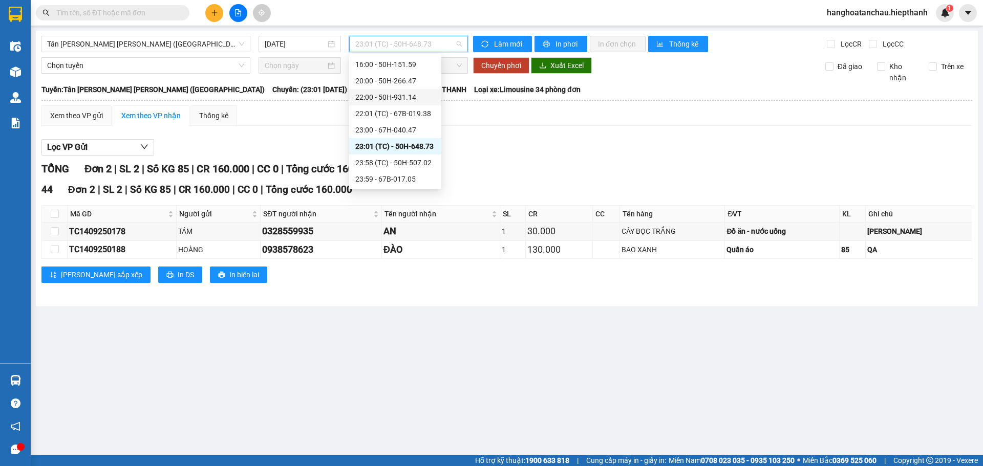
click at [411, 97] on div "22:00 - 50H-931.14" at bounding box center [395, 97] width 80 height 11
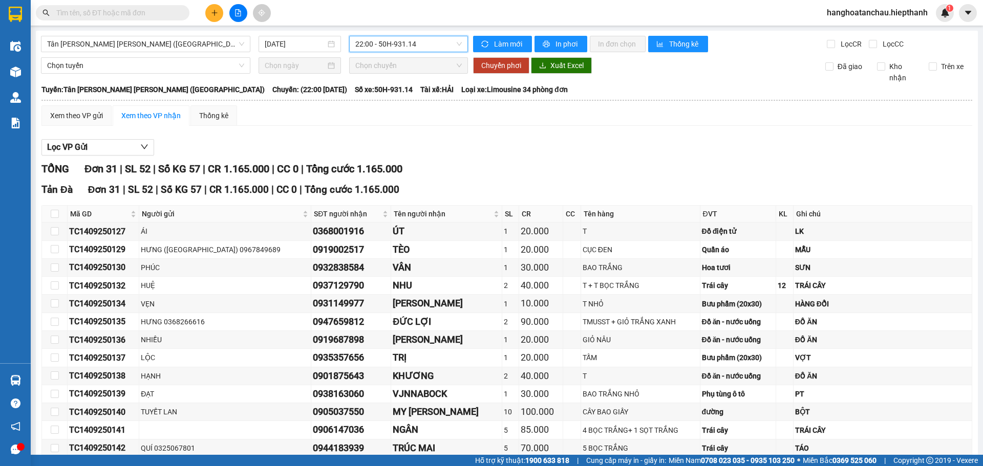
click at [438, 42] on span "22:00 - 50H-931.14" at bounding box center [408, 43] width 106 height 15
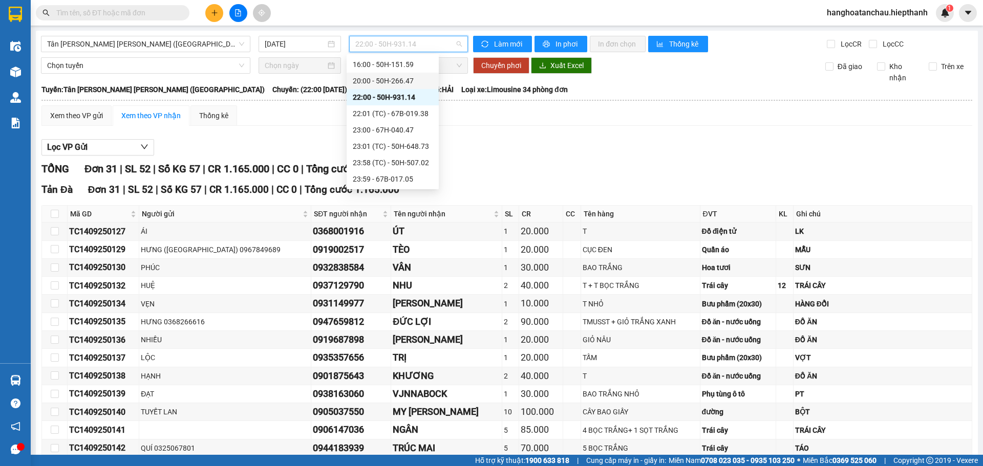
click at [418, 86] on div "20:00 - 50H-266.47" at bounding box center [393, 80] width 80 height 11
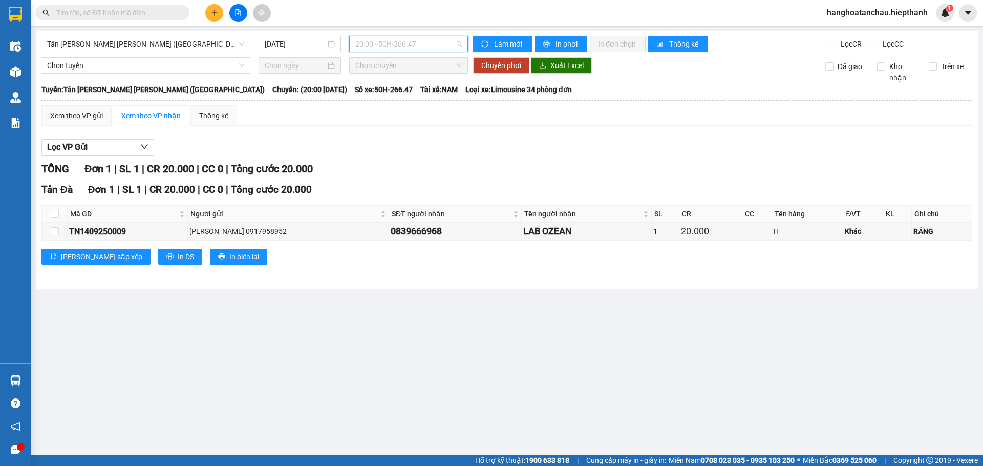
click at [436, 49] on span "20:00 - 50H-266.47" at bounding box center [408, 43] width 106 height 15
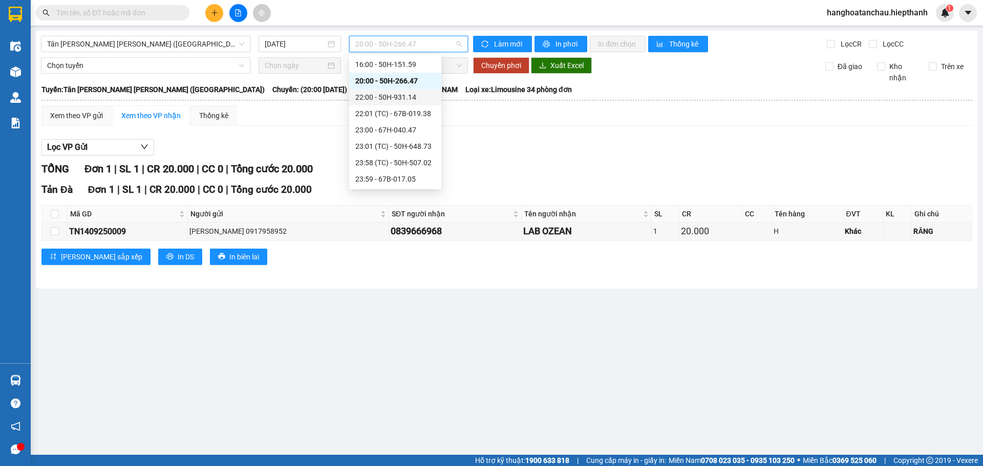
click at [423, 94] on div "22:00 - 50H-931.14" at bounding box center [395, 97] width 80 height 11
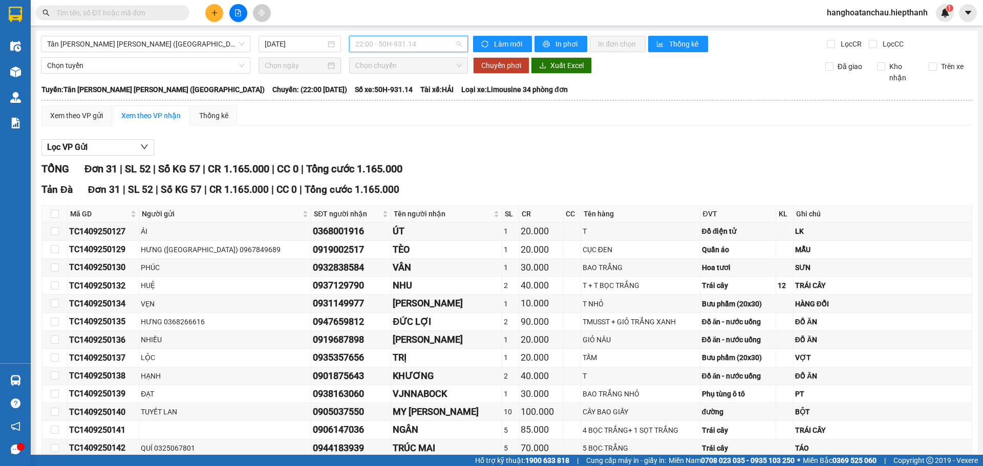
click at [445, 49] on span "22:00 - 50H-931.14" at bounding box center [408, 43] width 106 height 15
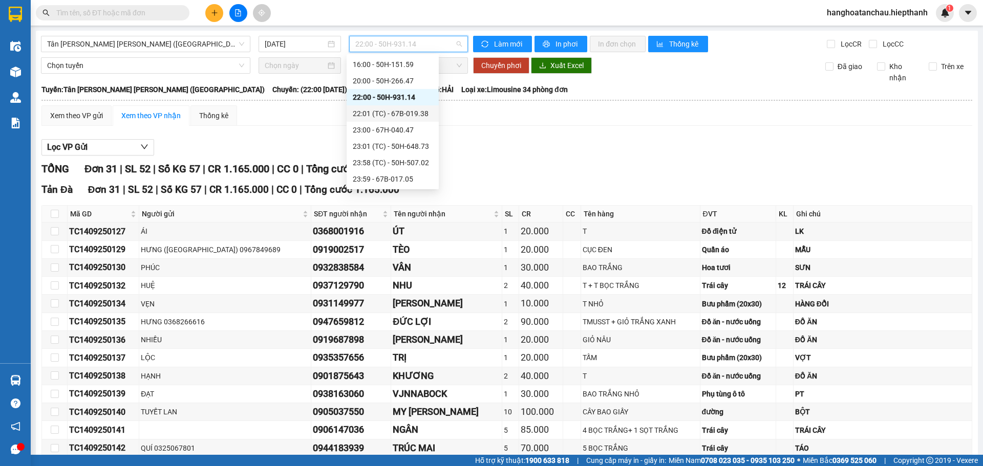
click at [422, 111] on div "22:01 (TC) - 67B-019.38" at bounding box center [393, 113] width 80 height 11
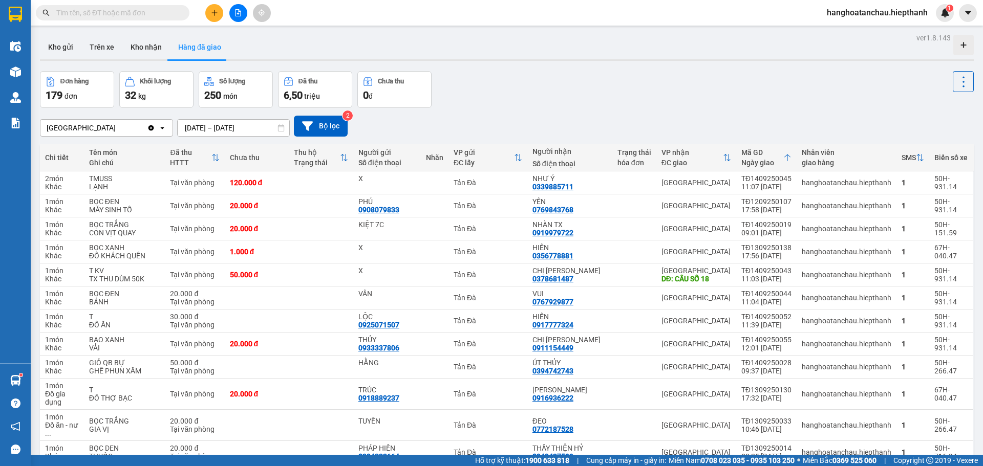
click at [244, 14] on button at bounding box center [238, 13] width 18 height 18
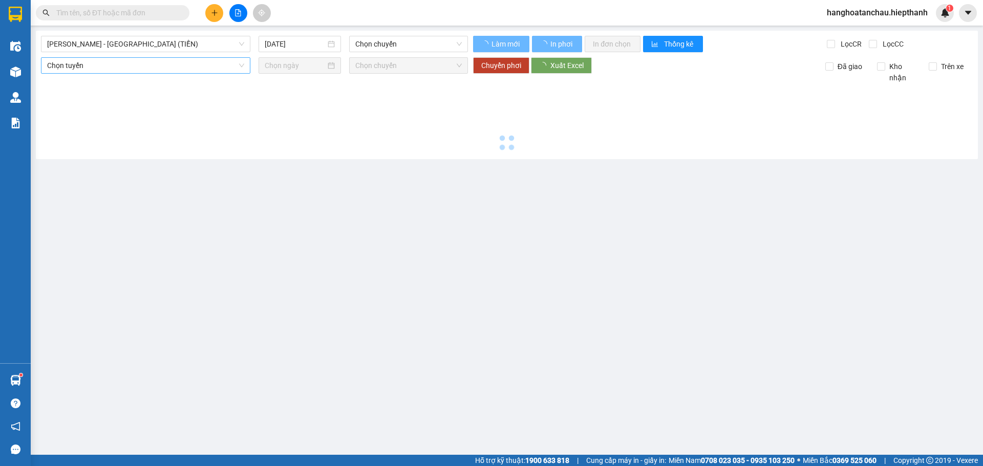
type input "[DATE]"
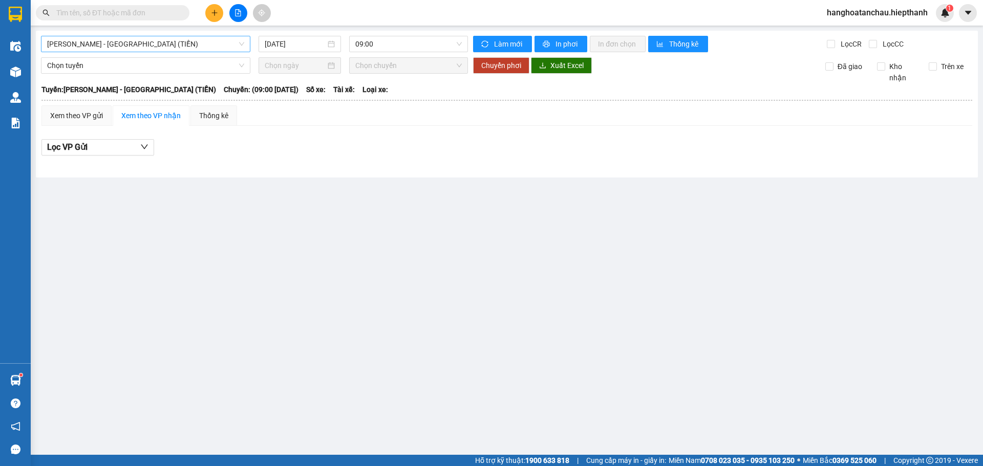
click at [166, 41] on span "[PERSON_NAME] - [PERSON_NAME] ([PERSON_NAME])" at bounding box center [145, 43] width 197 height 15
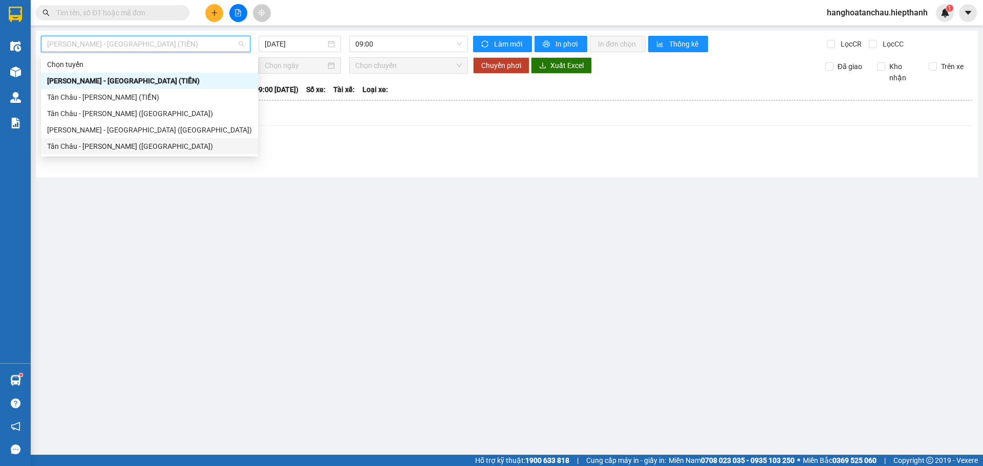
click at [115, 145] on div "Tân [PERSON_NAME] [PERSON_NAME] ([GEOGRAPHIC_DATA])" at bounding box center [149, 146] width 205 height 11
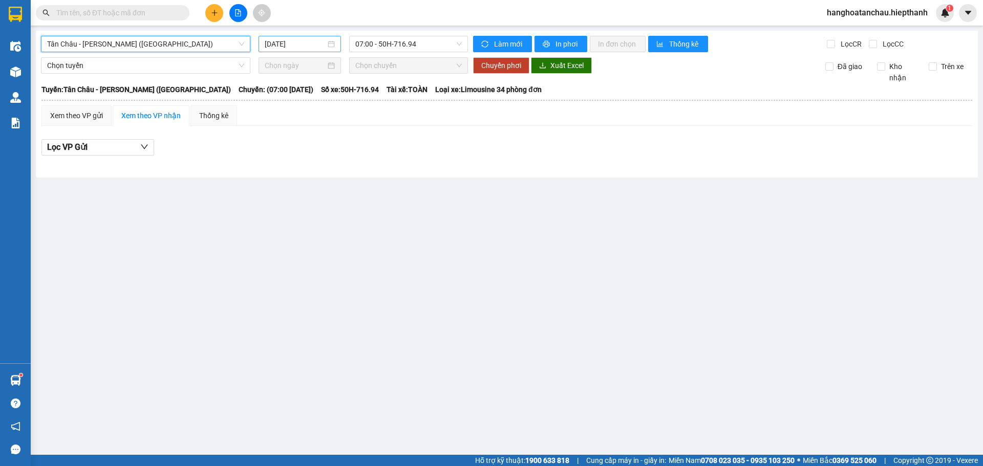
click at [313, 46] on input "[DATE]" at bounding box center [295, 43] width 61 height 11
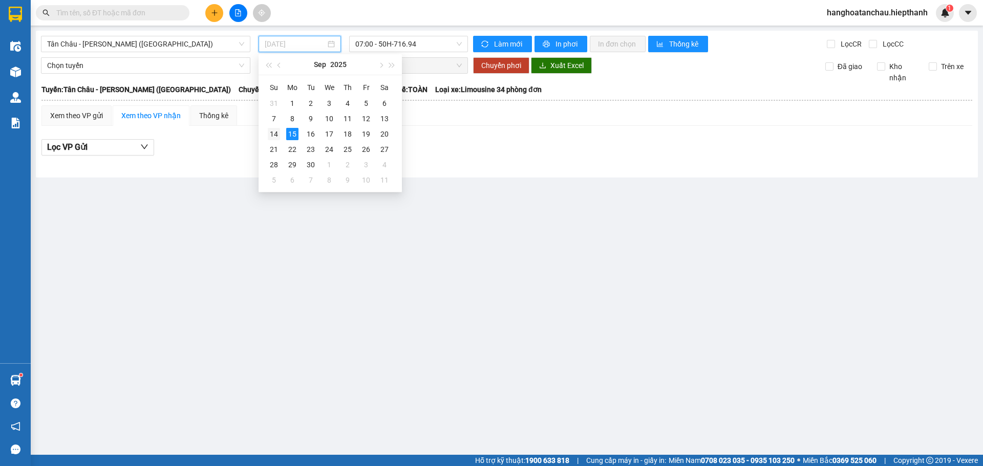
click at [276, 132] on div "14" at bounding box center [274, 134] width 12 height 12
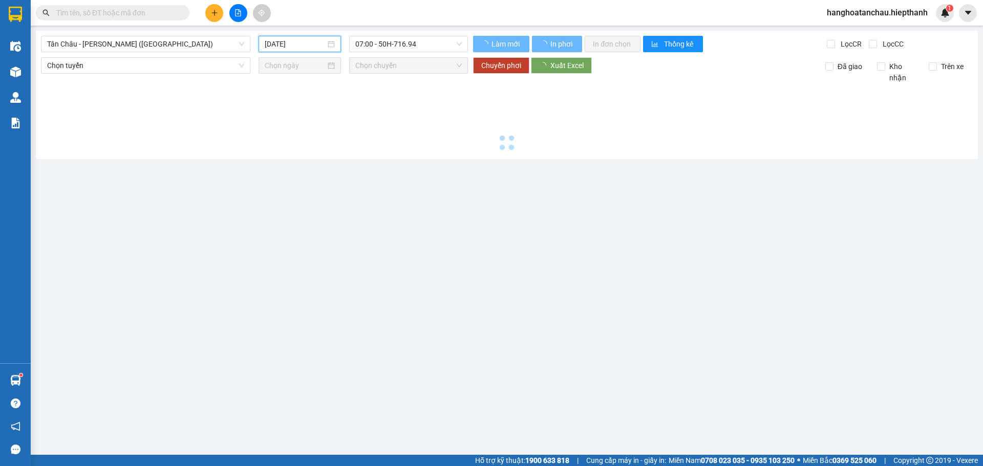
type input "[DATE]"
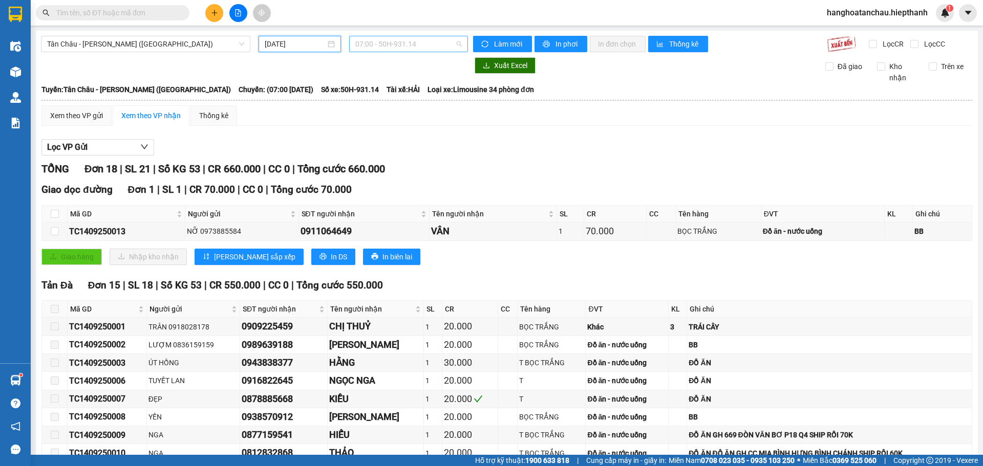
click at [402, 40] on span "07:00 - 50H-931.14" at bounding box center [408, 43] width 106 height 15
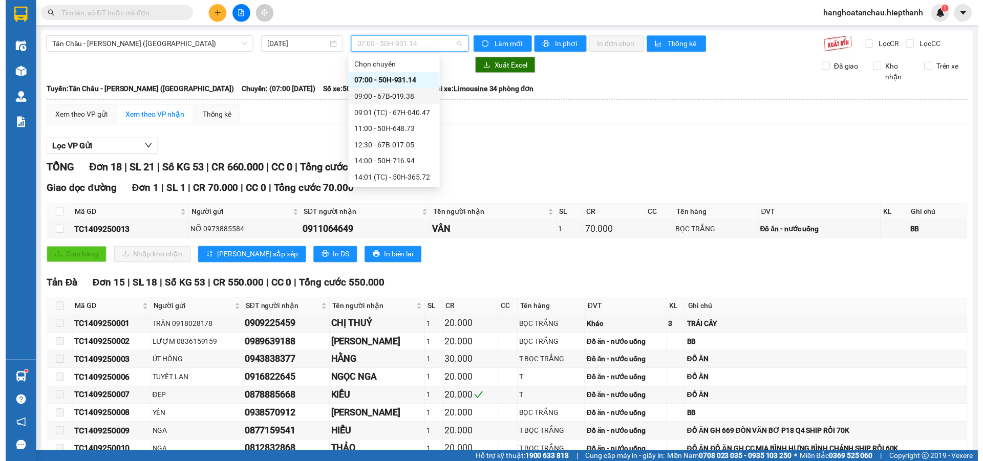
scroll to position [131, 0]
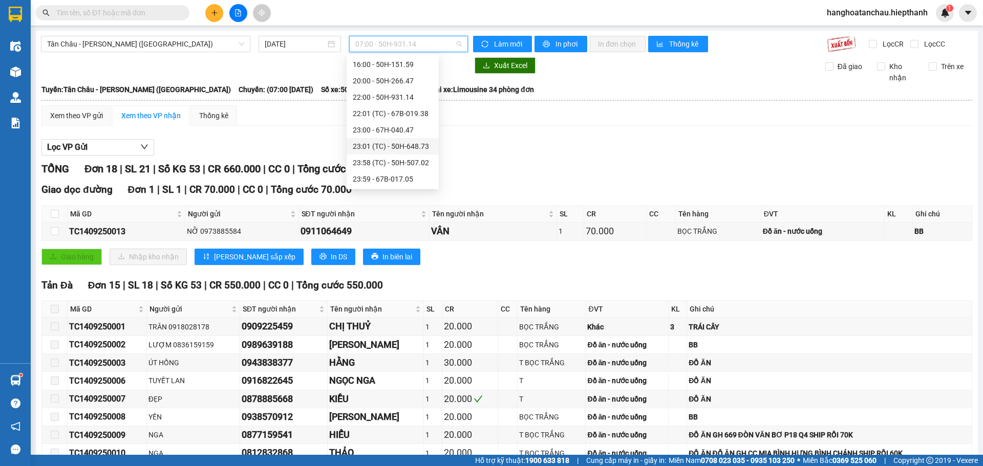
click at [393, 147] on div "23:01 (TC) - 50H-648.73" at bounding box center [393, 146] width 80 height 11
